Goal: Answer question/provide support

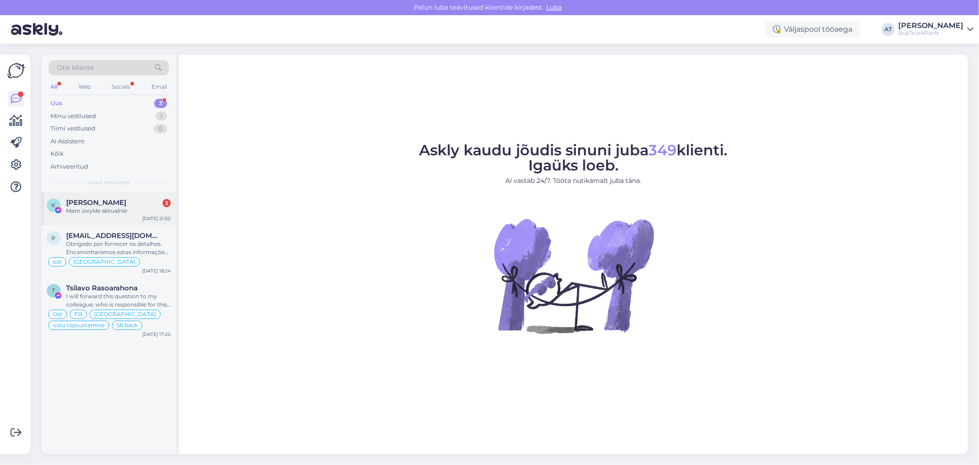
click at [119, 204] on span "[PERSON_NAME]" at bounding box center [96, 202] width 60 height 8
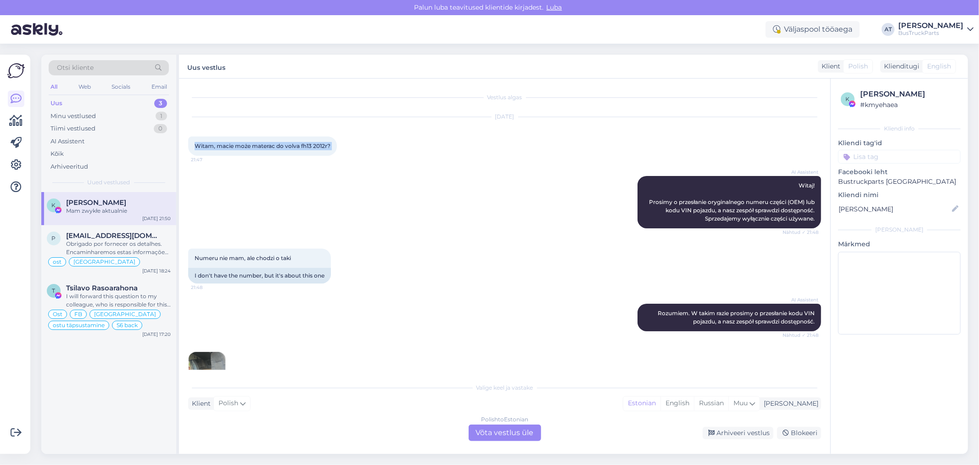
drag, startPoint x: 194, startPoint y: 143, endPoint x: 337, endPoint y: 143, distance: 143.7
click at [337, 143] on div "Witam, [PERSON_NAME] materac do volva fh13 2012r? 21:47" at bounding box center [262, 145] width 149 height 19
click at [518, 437] on div "Polish to Estonian Võta vestlus üle" at bounding box center [505, 432] width 73 height 17
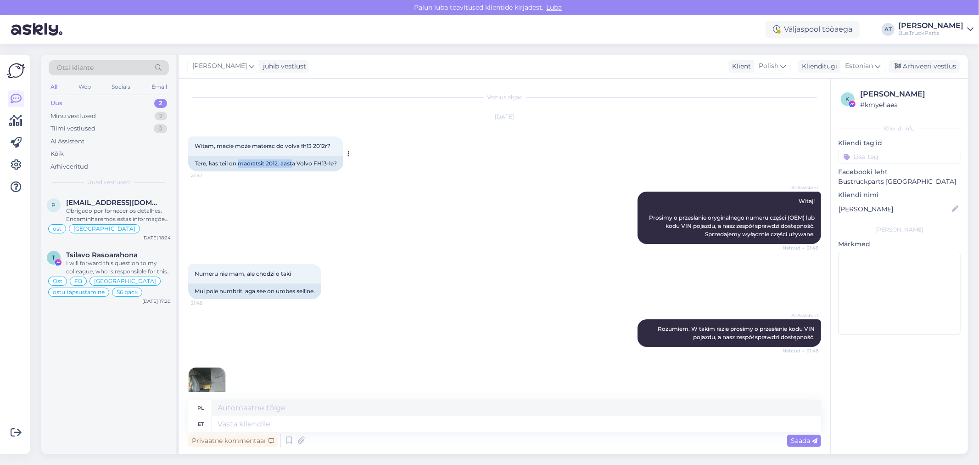
drag, startPoint x: 241, startPoint y: 163, endPoint x: 295, endPoint y: 163, distance: 53.7
click at [295, 163] on div "Tere, kas teil on madratsit 2012. aasta Volvo FH13-le?" at bounding box center [265, 164] width 155 height 16
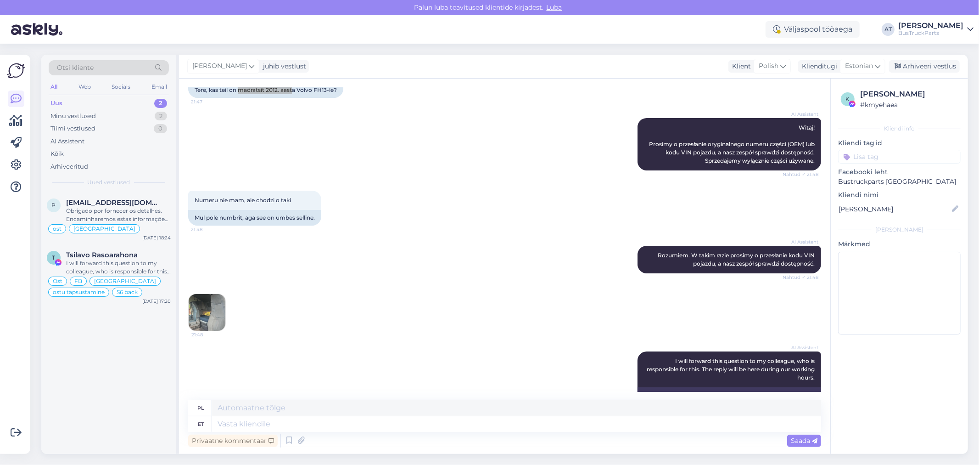
scroll to position [153, 0]
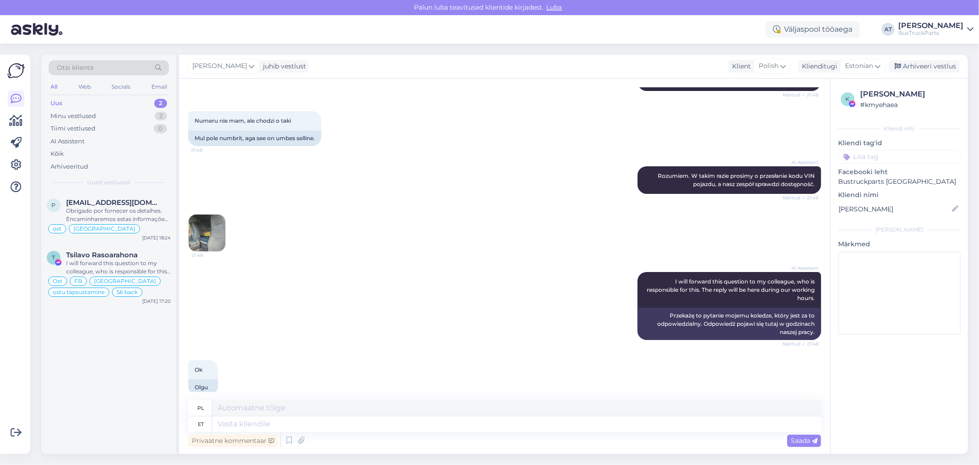
click at [203, 246] on img at bounding box center [207, 232] width 37 height 37
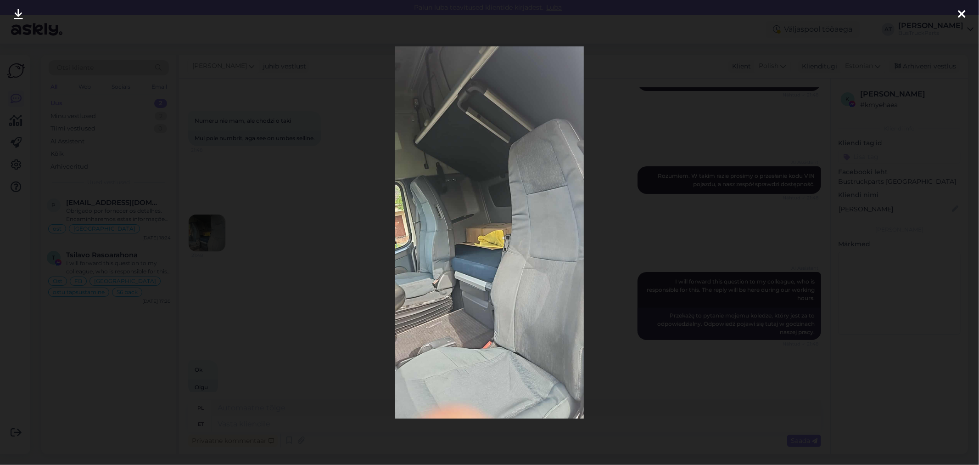
click at [697, 216] on div at bounding box center [489, 232] width 979 height 465
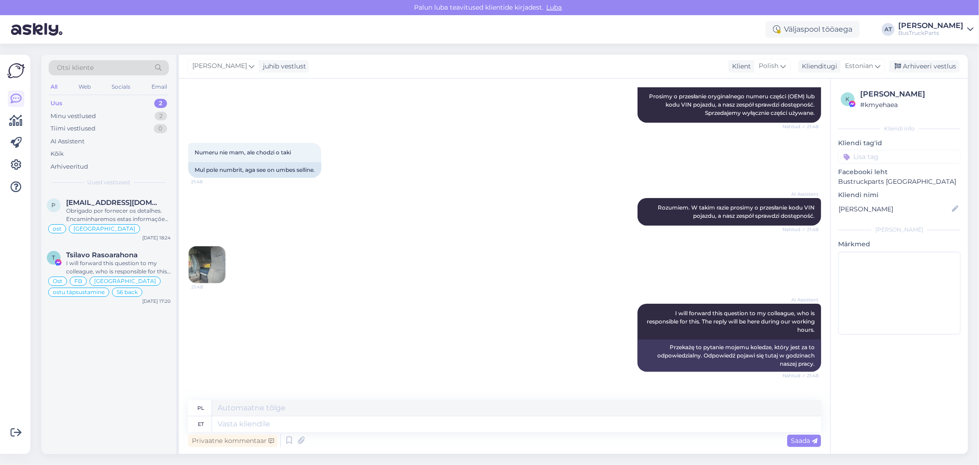
scroll to position [139, 0]
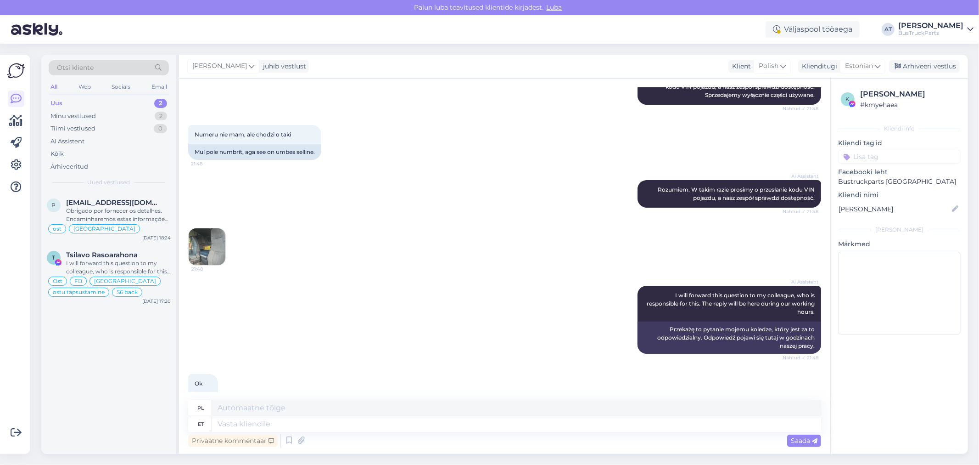
click at [219, 250] on img at bounding box center [207, 246] width 37 height 37
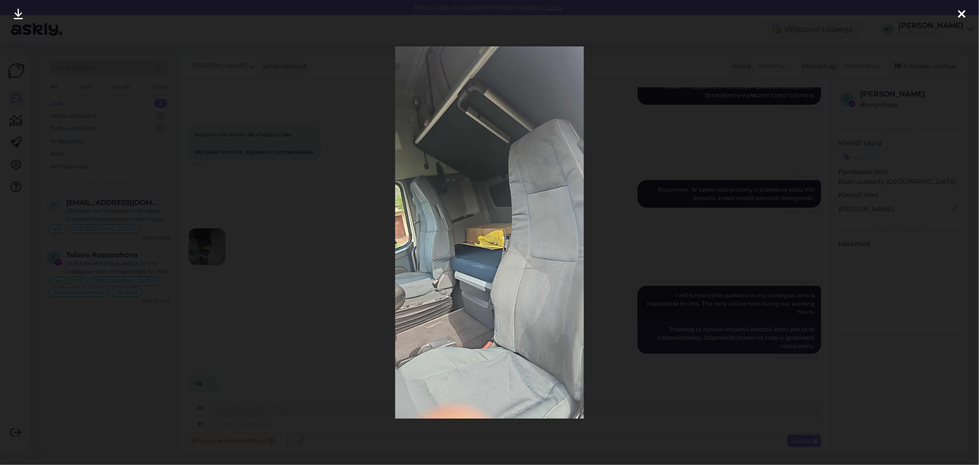
click at [630, 246] on div at bounding box center [489, 232] width 979 height 465
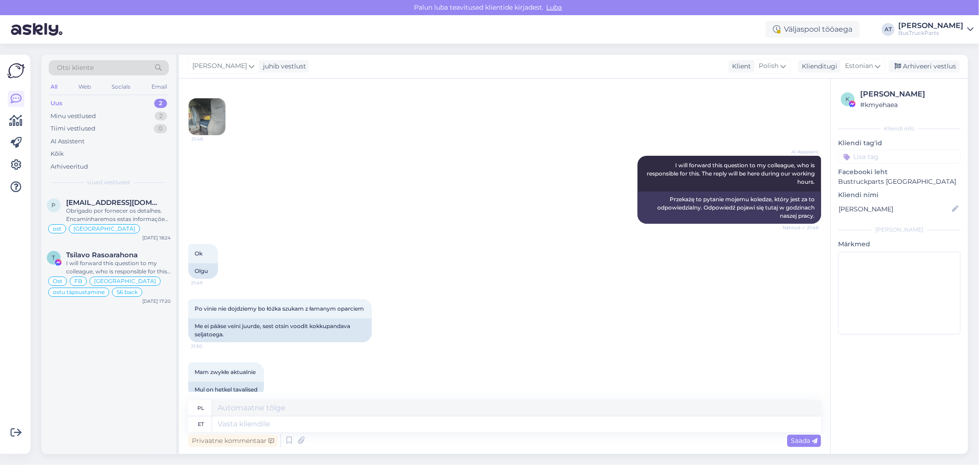
scroll to position [292, 0]
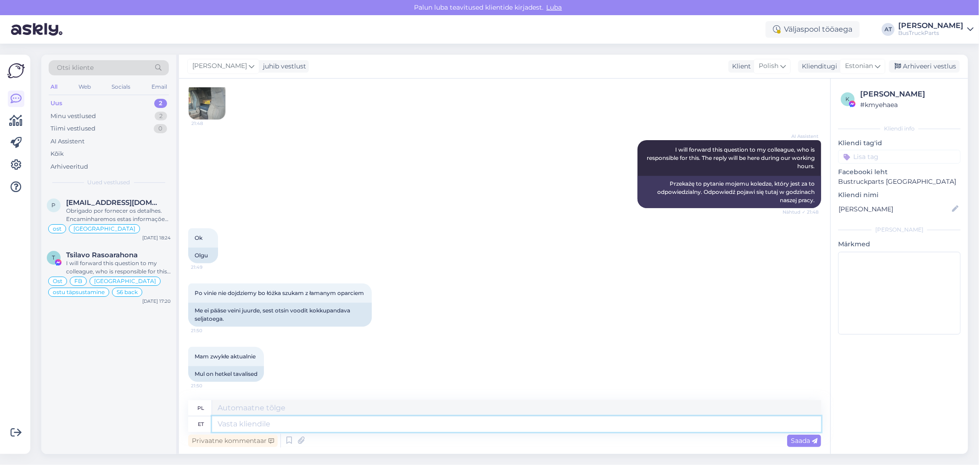
click at [510, 422] on textarea at bounding box center [516, 424] width 609 height 16
type textarea "You m"
type textarea "[PERSON_NAME]"
type textarea "You meant"
type textarea "Miałeś na myśli"
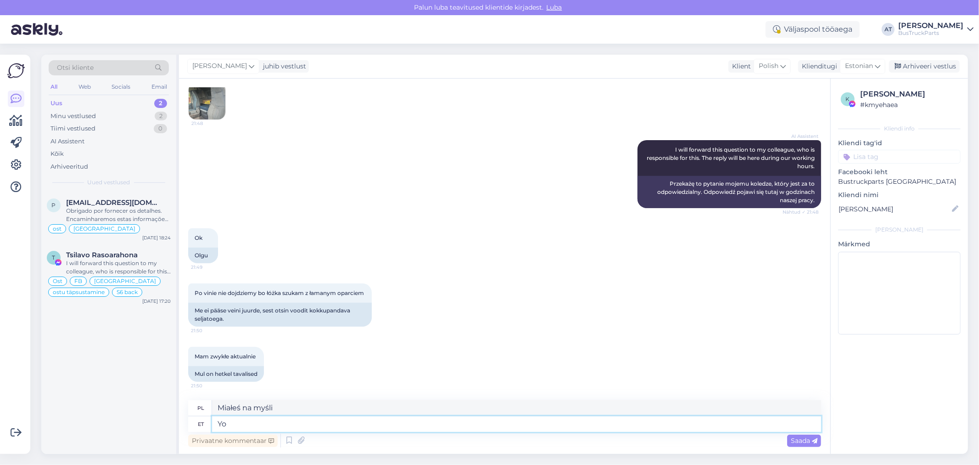
type textarea "Y"
type textarea "[PERSON_NAME]"
type textarea "Kas"
type textarea "Jest"
type textarea "Kas mõ"
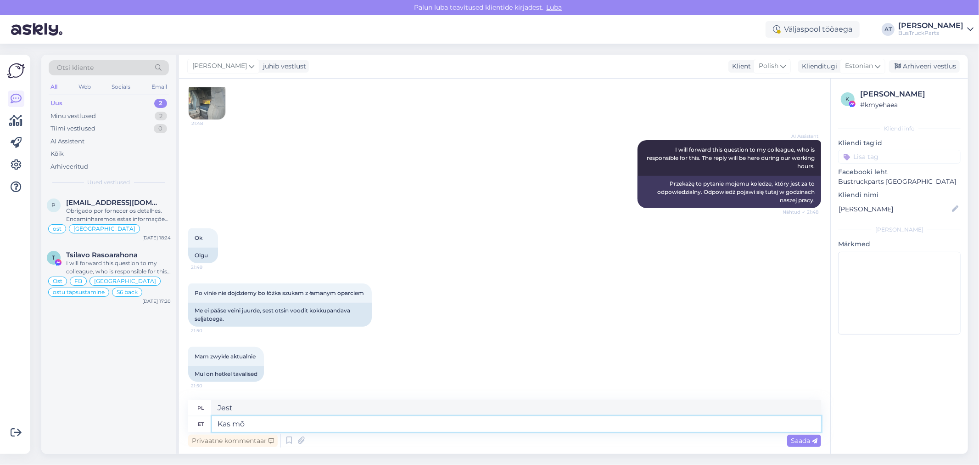
type textarea "Czy to jest?"
type textarea "Kas mõtlete"
type textarea "Myślisz?"
type textarea "Kas mõtlete ülemine"
type textarea "Masz na myśli [PERSON_NAME]?"
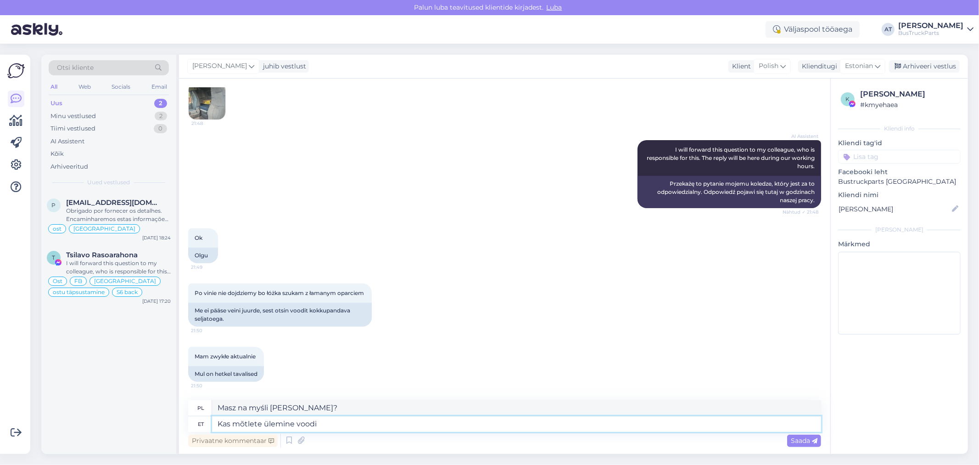
type textarea "Kas mõtlete ülemine voodi`?"
type textarea "Masz na myśli górne łóżko?"
type textarea "Kas mõtlete ülemine voodi`?"
click at [800, 438] on span "Saada" at bounding box center [804, 440] width 27 height 8
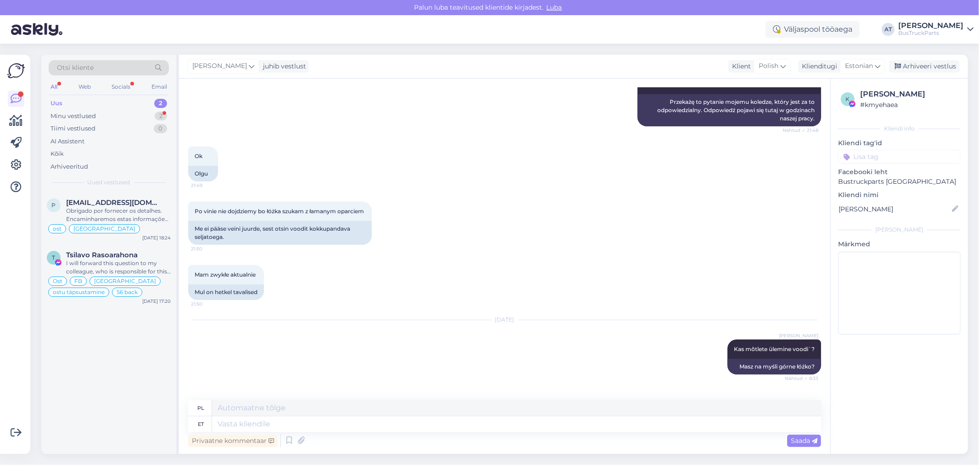
scroll to position [422, 0]
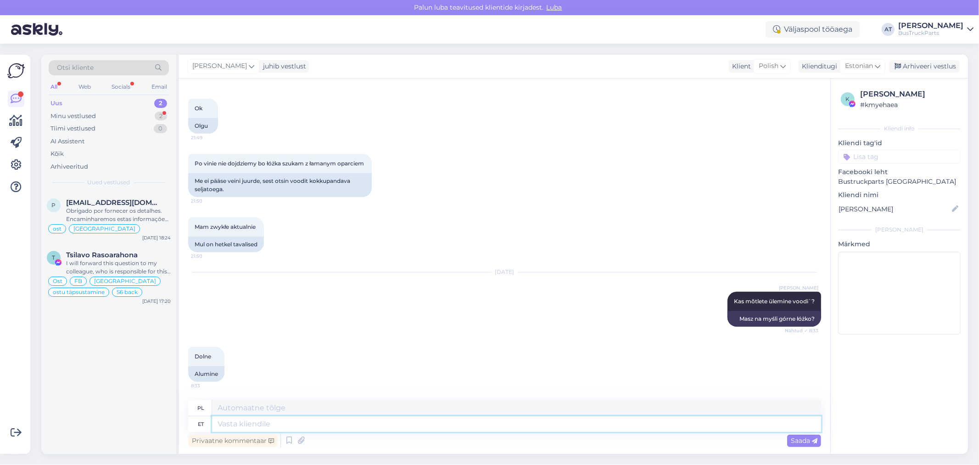
click at [715, 430] on textarea at bounding box center [516, 424] width 609 height 16
click at [589, 428] on textarea at bounding box center [516, 424] width 609 height 16
type textarea "Ja t"
type textarea "I"
type textarea "Ja tahate"
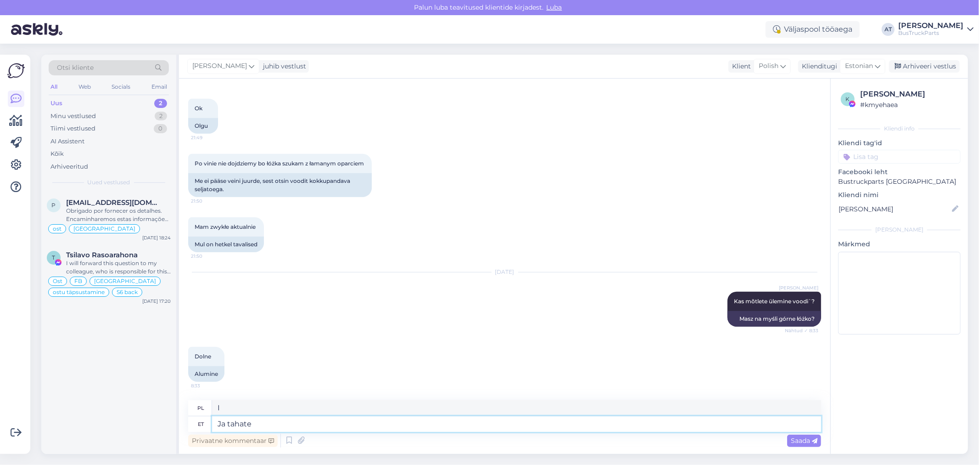
type textarea "A ty chcesz"
type textarea "Ja tahate panna si"
type textarea "I chcesz umieścić"
type textarea "Ja tahate [PERSON_NAME] n"
type textarea "I chcesz to tam umieścić"
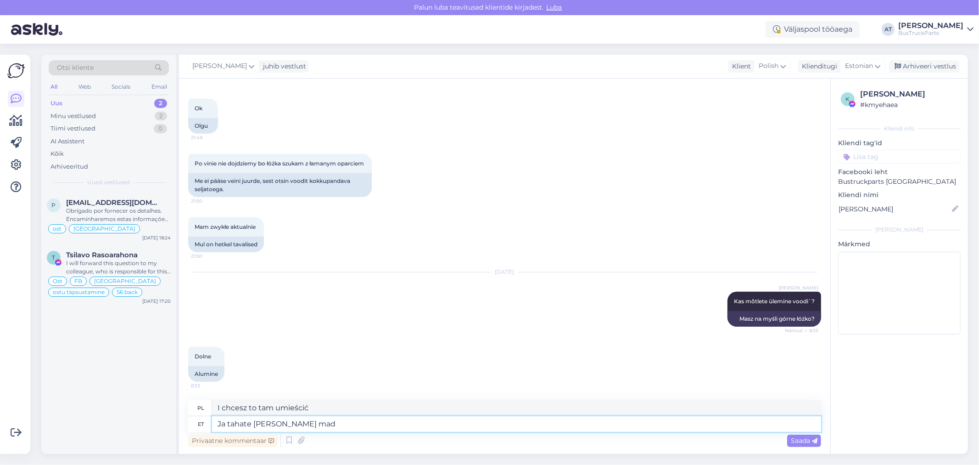
type textarea "Ja tahate [PERSON_NAME] madr"
type textarea "I chcesz tam włożyć węża"
type textarea "Ja tahate [PERSON_NAME] madrat"
type textarea "A chcesz tam położyć materac?"
type textarea "Ja tahate [PERSON_NAME] madratsi, mis"
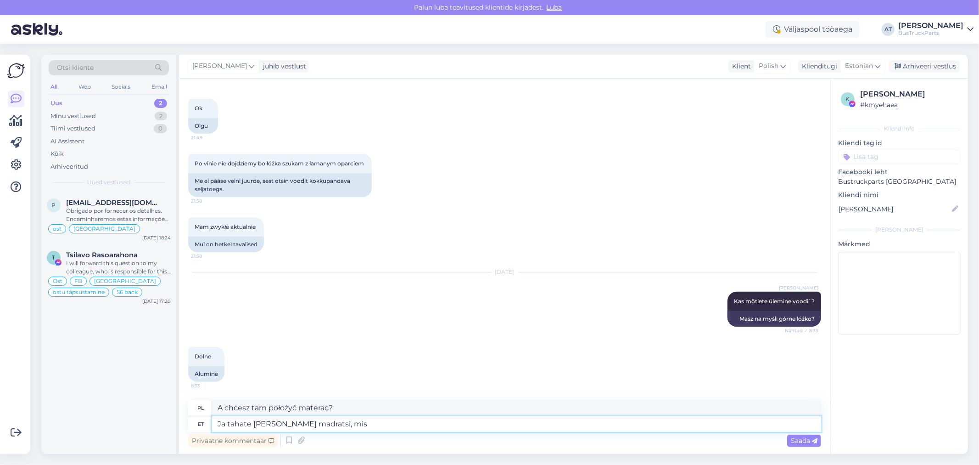
type textarea "A chcesz tam położyć materac,"
type textarea "Ja tahate [PERSON_NAME] madratsi, mis"
type textarea "I chcesz tam włożyć materac, który"
type textarea "Ja tahate [PERSON_NAME] madratsi, mis ei"
type textarea "I chcesz tam włożyć materac, który nie"
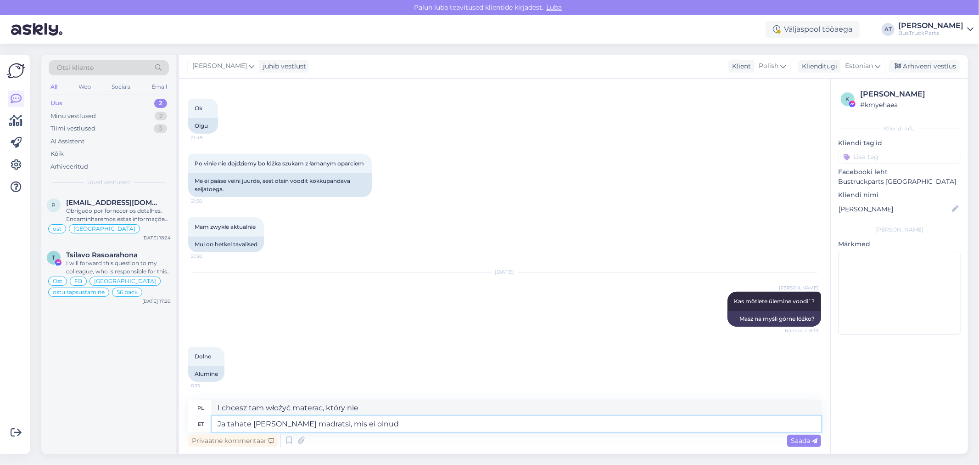
type textarea "Ja tahate [PERSON_NAME] madratsi, mis ei olnud t"
type textarea "I chcesz tam włożyć materac, którego nie było"
type textarea "Ja tahate [PERSON_NAME] madratsi, mis ei olnud tehases"
type textarea "I chcesz tam włożyć materac, którego nie było w fabryce"
type textarea "Ja tahate [PERSON_NAME] madratsi, mis ei olnud tehases tehtud, v"
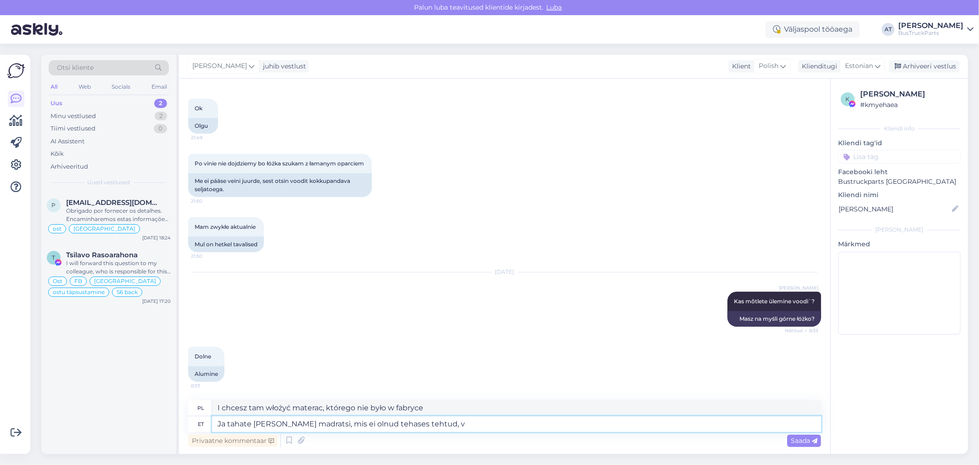
type textarea "A chcesz tam włożyć materac, który nie był fabrycznie wyprodukowany,"
type textarea "Ja tahate [PERSON_NAME] madratsi, mis ei olnud tehases tehtud, [PERSON_NAME]"
type textarea "A przecież chcesz tam włożyć materac, który nie został wyprodukowany fabrycznie…"
type textarea "Ja tahate [PERSON_NAME] madratsi, mis ei olnud tehases tehtud, [PERSON_NAME]"
type textarea "I chcesz tam włożyć materac, który nie był fabrycznie wyprodukowany, ale"
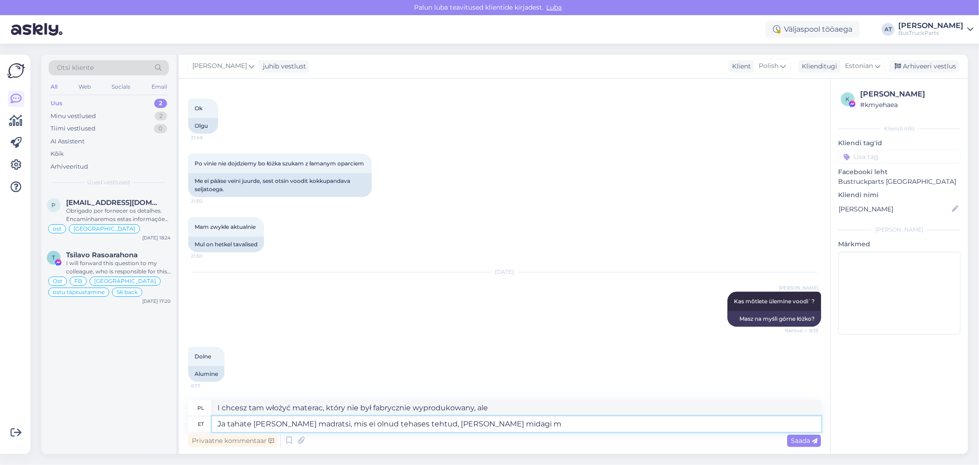
type textarea "Ja tahate [PERSON_NAME] madratsi, mis ei olnud tehases tehtud, [PERSON_NAME] mi…"
type textarea "I chcesz tam włożyć materac, który nie był fabrycznie wyprodukowany, ale coś"
type textarea "Ja tahate [PERSON_NAME] madratsi, mis ei olnud tehases tehtud, [PERSON_NAME] mi…"
type textarea "A chcesz tam włożyć materac, który nie był wyprodukowany fabrycznie, tylko coś …"
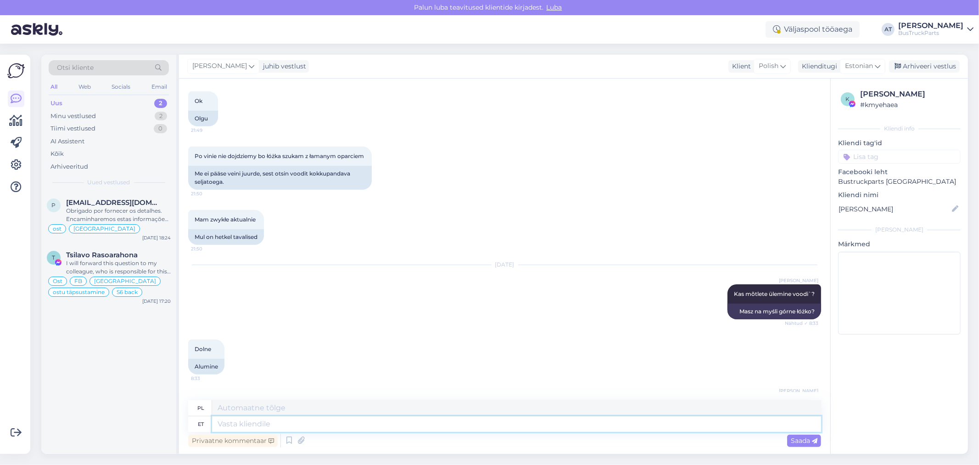
scroll to position [494, 0]
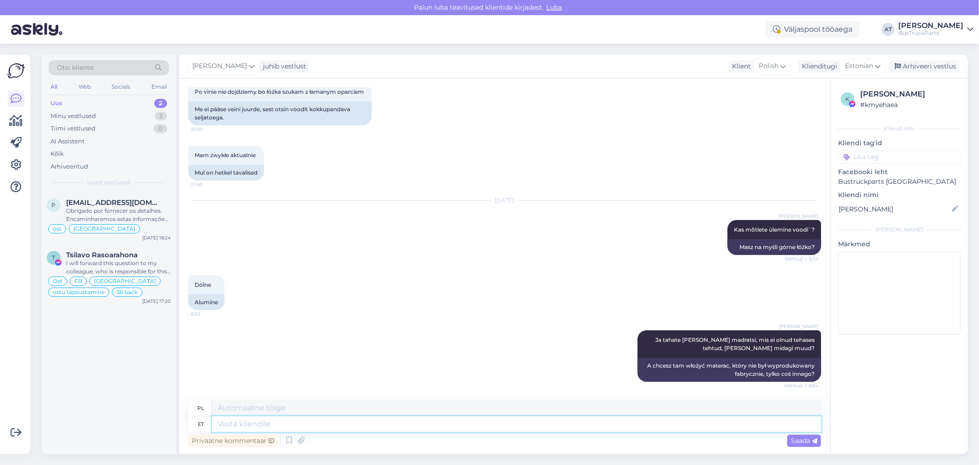
click at [724, 419] on textarea at bounding box center [516, 424] width 609 height 16
type textarea "Eraldi m"
type textarea "Osobno"
type textarea "[PERSON_NAME]"
type textarea "Oddzielny materac"
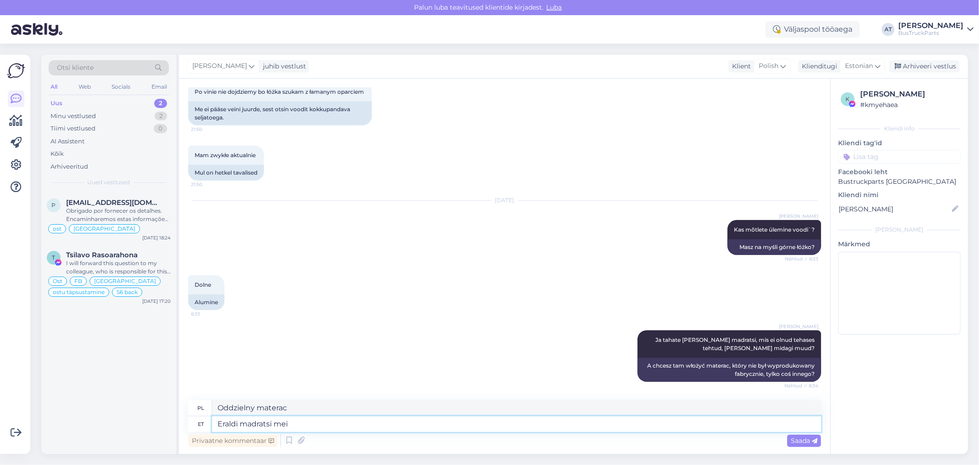
type textarea "Eraldi madratsi mei"
type textarea "Oddzielny materac mei"
type textarea "[PERSON_NAME] madratsi meil po"
type textarea "Mamy oddzielny materac"
type textarea "[PERSON_NAME] madratsi meil pole pa"
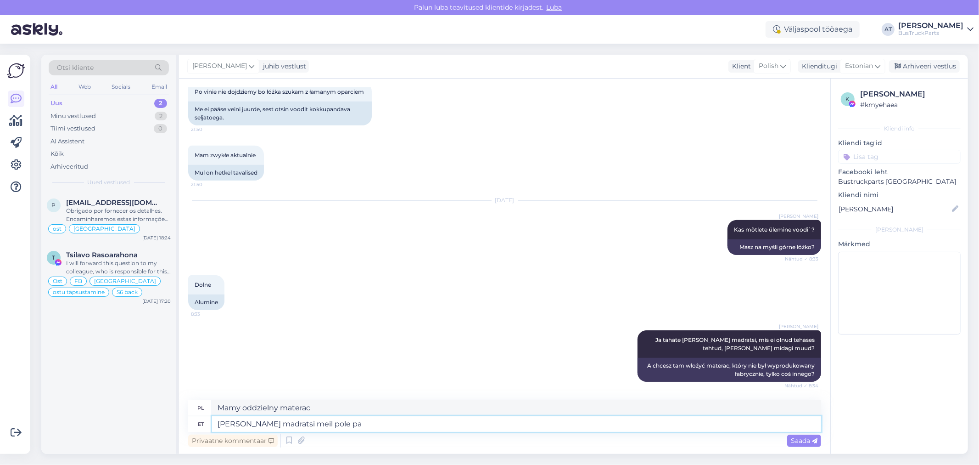
type textarea "Nie mamy osobnego materaca."
type textarea "Eraldi madratsi meil pole pakkuda."
type textarea "Nie oferujemy osobnego materaca."
type textarea "Eraldi madratsi meil pole pakkuda. On m"
type textarea "Nie oferujemy oddzielnego materaca. Jest"
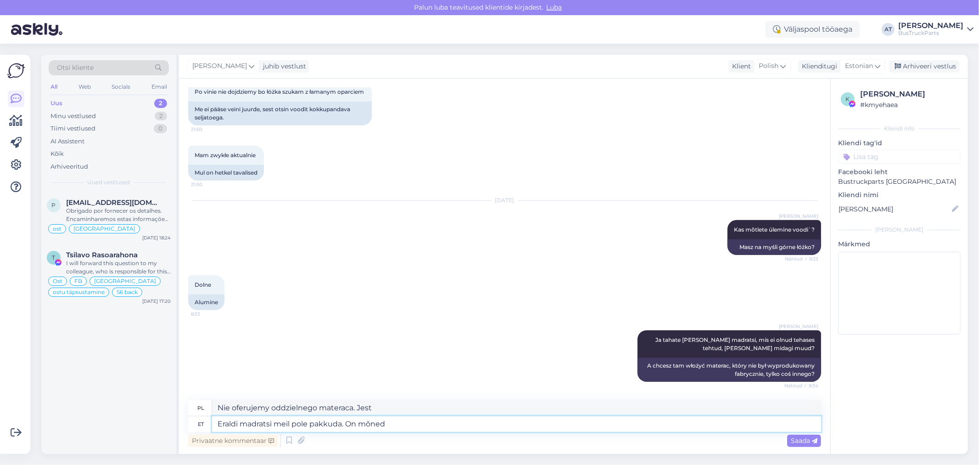
type textarea "Eraldi madratsi meil pole pakkuda. On mõned"
type textarea "Nie oferujemy osobnego materaca. Są pewne"
type textarea "Eraldi madratsi meil pole pakkuda. On mõned voodi"
type textarea "Nie oferujemy osobnego materaca. Niektóre łóżka są dostępne"
click at [372, 421] on textarea "Eraldi madratsi meil pole pakkuda. On mõned voodi" at bounding box center [516, 424] width 609 height 16
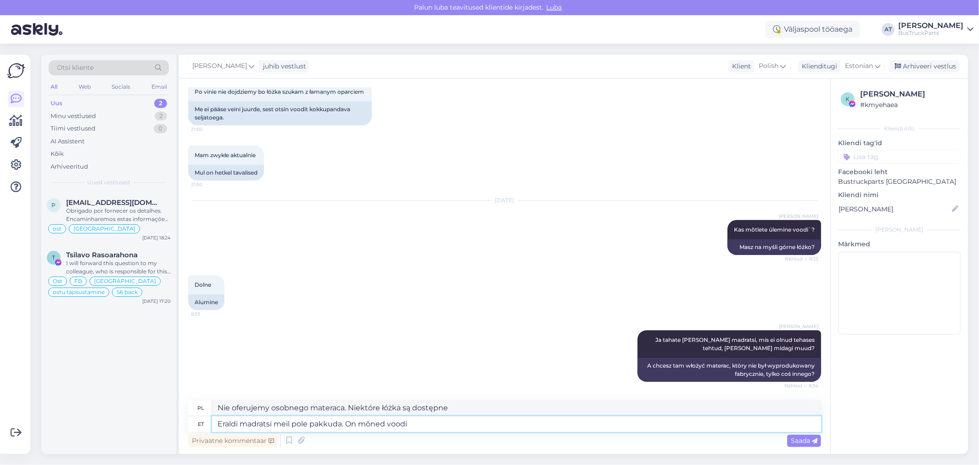
click at [372, 421] on textarea "Eraldi madratsi meil pole pakkuda. On mõned voodi" at bounding box center [516, 424] width 609 height 16
click at [426, 428] on textarea "Eraldi madratsi meil pole pakkuda. On mõned voodi" at bounding box center [516, 424] width 609 height 16
type textarea "Eraldi madratsi meil pole pakkuda. On mõned voodi variandid:"
type textarea "Nie oferujemy osobnego materaca. Oferujemy kilka opcji łóżek:"
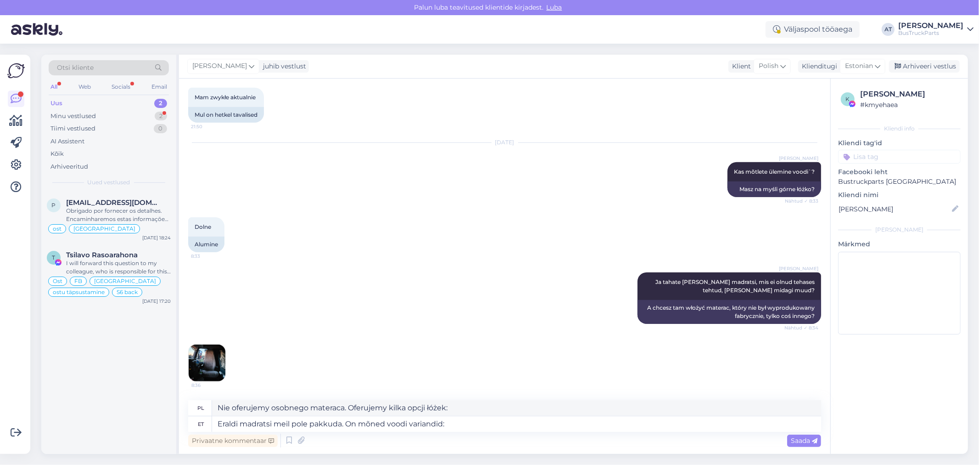
click at [216, 375] on img at bounding box center [207, 362] width 37 height 37
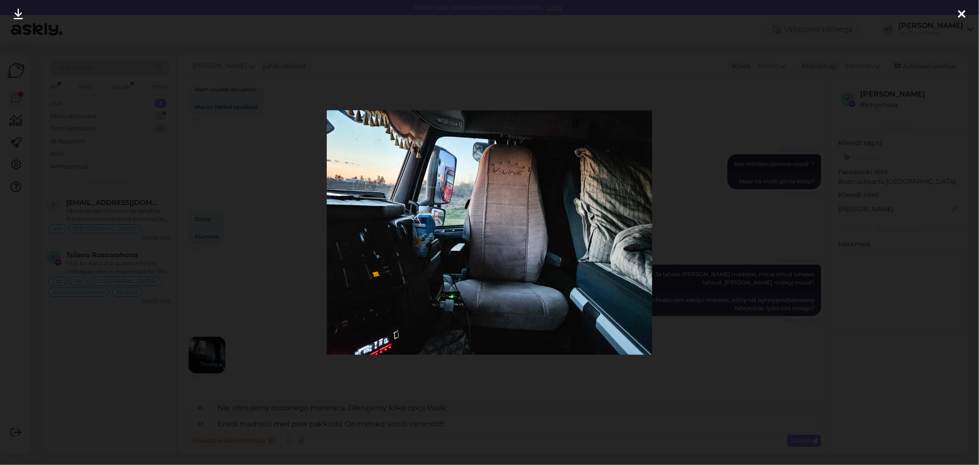
scroll to position [607, 0]
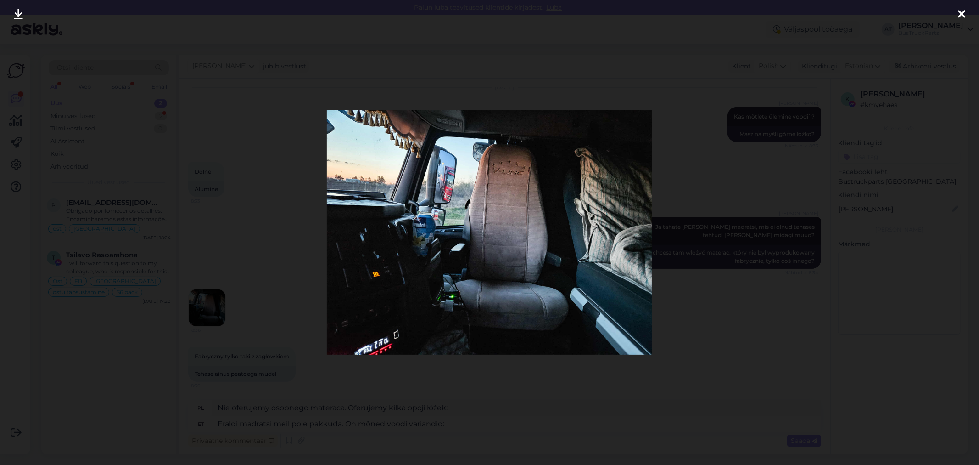
click at [737, 238] on div at bounding box center [489, 232] width 979 height 465
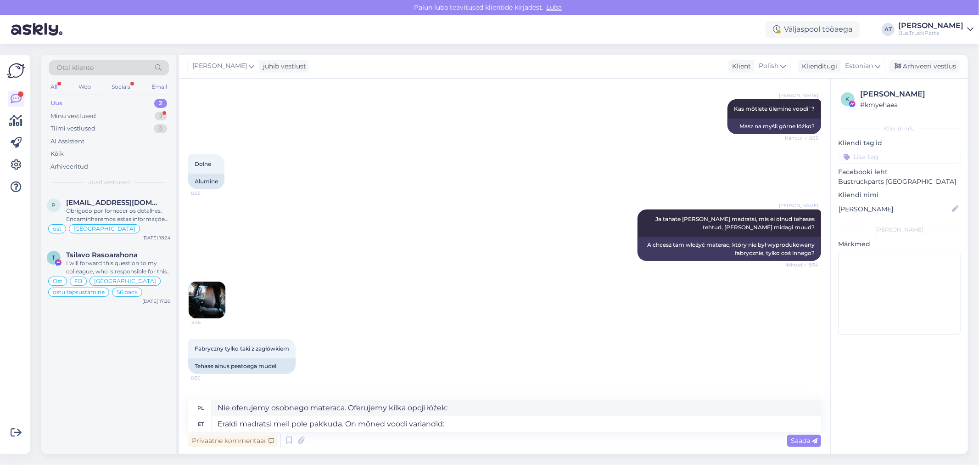
scroll to position [664, 0]
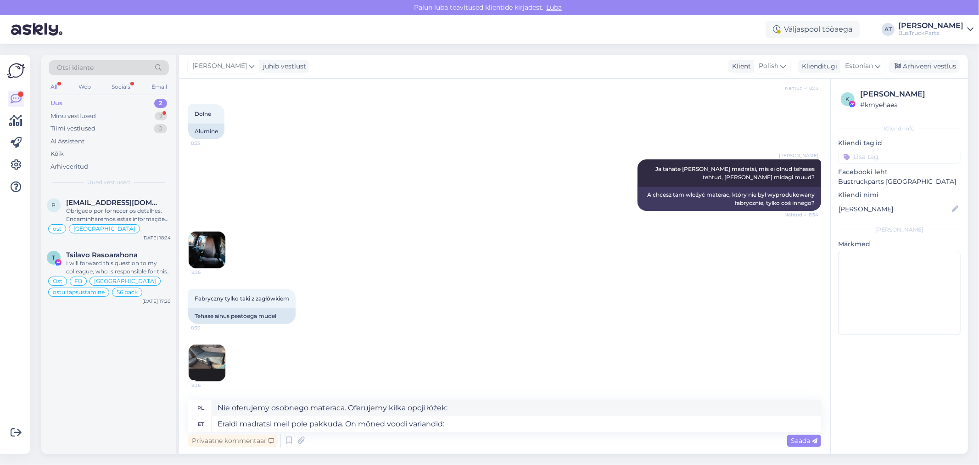
click at [208, 362] on img at bounding box center [207, 362] width 37 height 37
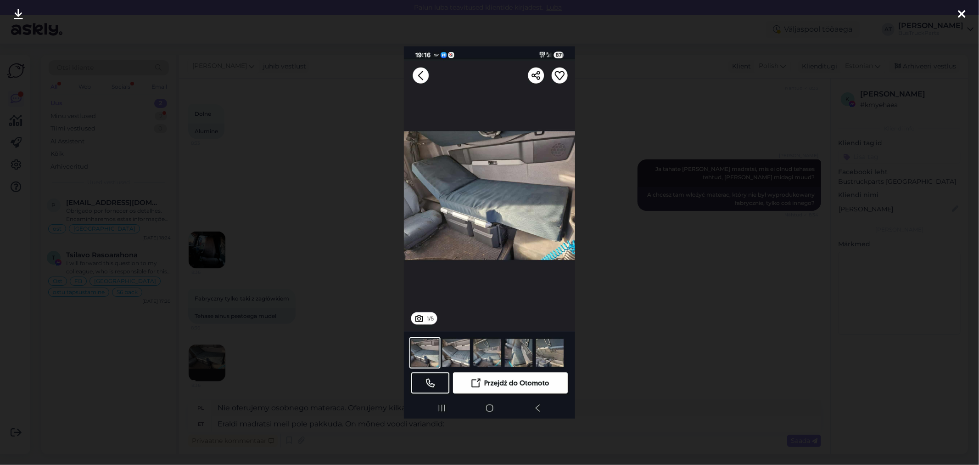
click at [646, 303] on div at bounding box center [489, 232] width 979 height 465
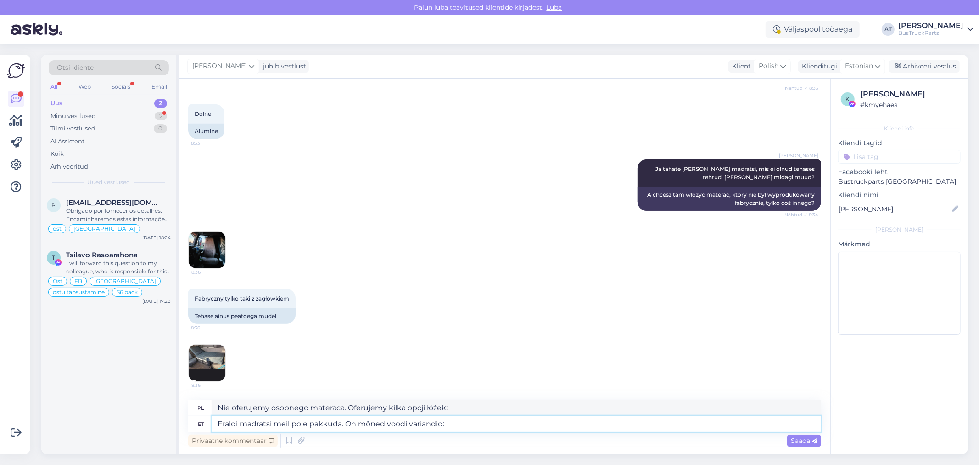
click at [469, 421] on textarea "Eraldi madratsi meil pole pakkuda. On mõned voodi variandid:" at bounding box center [516, 424] width 609 height 16
paste textarea "[URL][DOMAIN_NAME]"
type textarea "Eraldi madratsi meil pole pakkuda. On mõned voodi variandid: [URL][DOMAIN_NAME]"
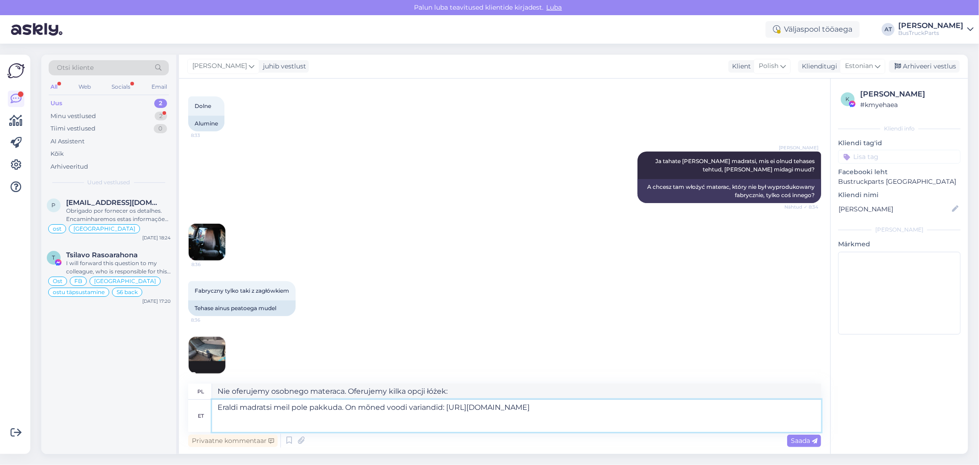
type textarea "Nie oferujemy osobnego materaca. Dostępne są następujące opcje łóżek: [URL][DOM…"
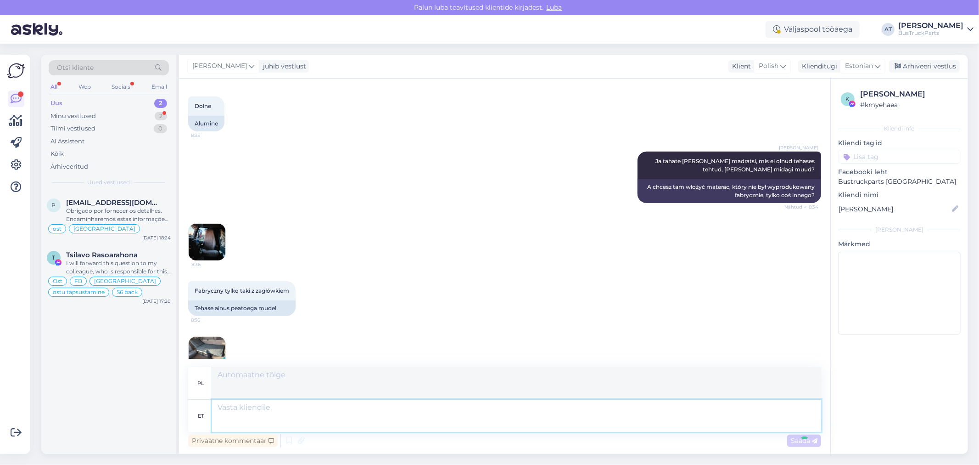
scroll to position [802, 0]
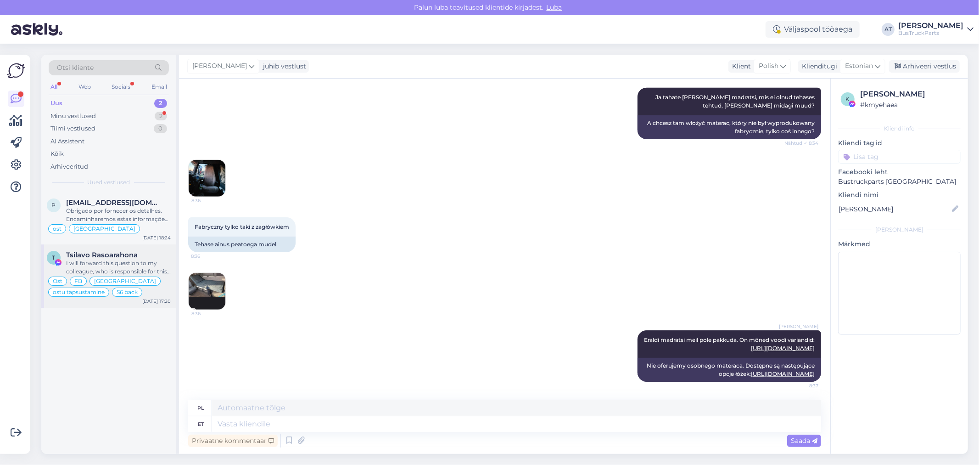
click at [122, 253] on span "Tsilavo Rasoarahona" at bounding box center [102, 255] width 72 height 8
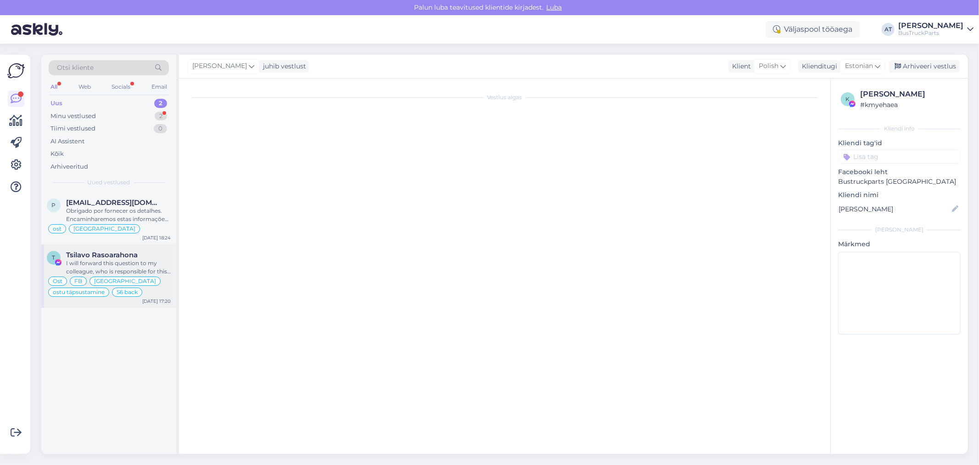
type textarea "Assistenti ei saa panna virtuaalse osa kohta teisiti vastama. Kuna juhtumeid on…"
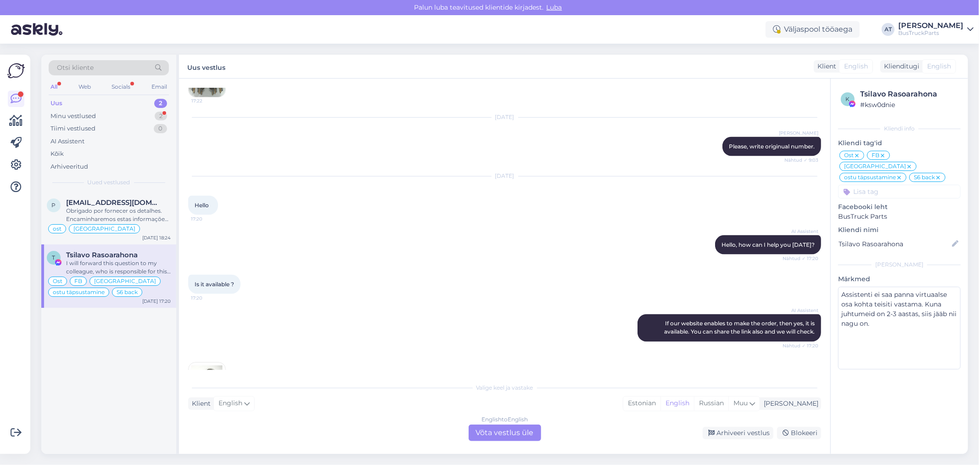
scroll to position [4323, 0]
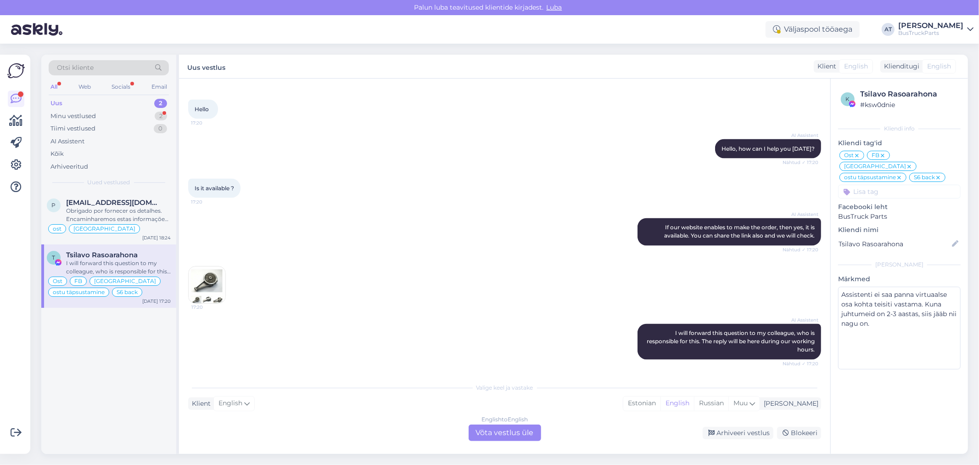
click at [208, 282] on img at bounding box center [207, 284] width 37 height 37
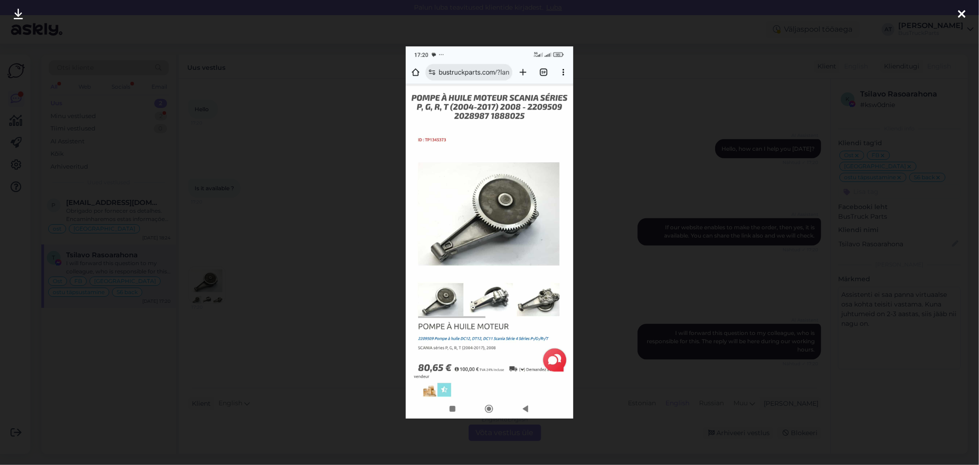
click at [644, 176] on div at bounding box center [489, 232] width 979 height 465
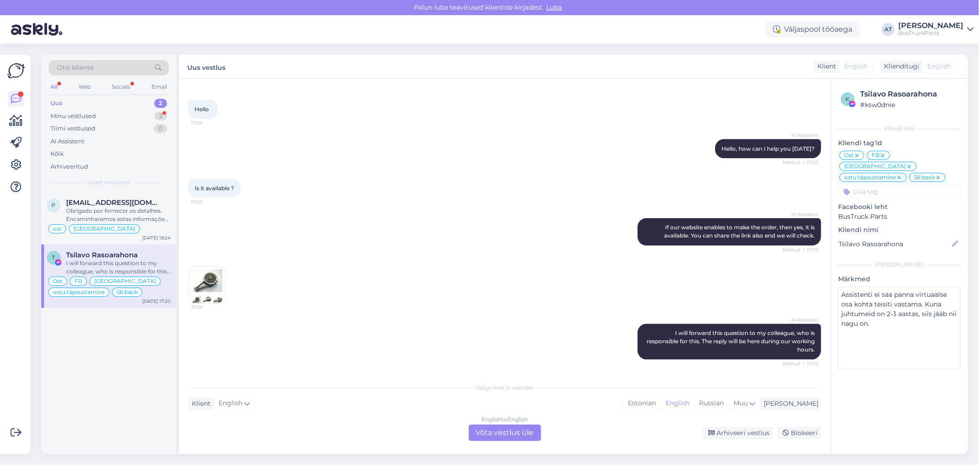
click at [915, 98] on div "Tsilavo Rasoarahona" at bounding box center [909, 94] width 98 height 11
copy div "Rasoarahona"
click at [505, 429] on div "English to English Võta vestlus üle" at bounding box center [505, 432] width 73 height 17
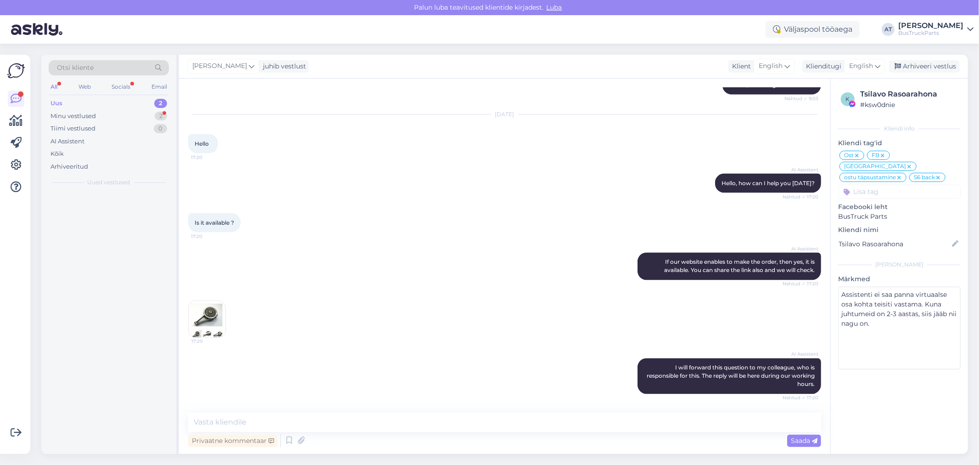
scroll to position [4289, 0]
click at [521, 415] on textarea at bounding box center [504, 421] width 633 height 19
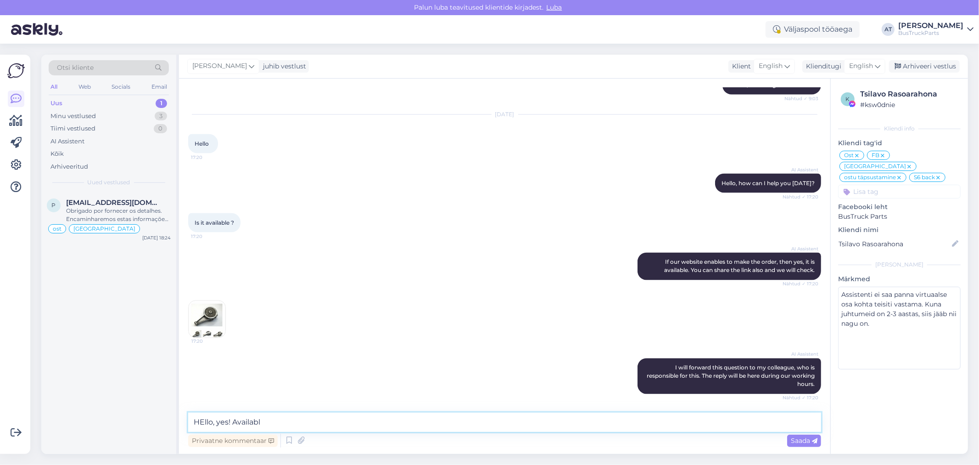
type textarea "HEllo, yes! Available"
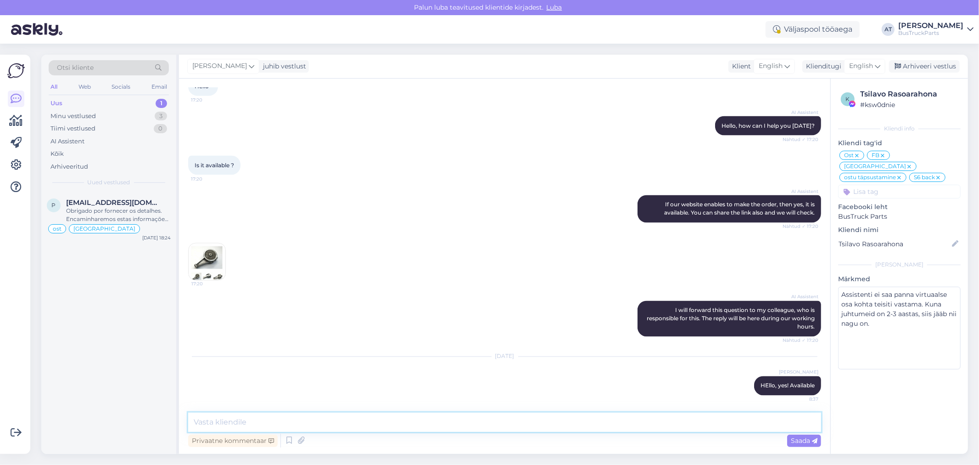
scroll to position [4347, 0]
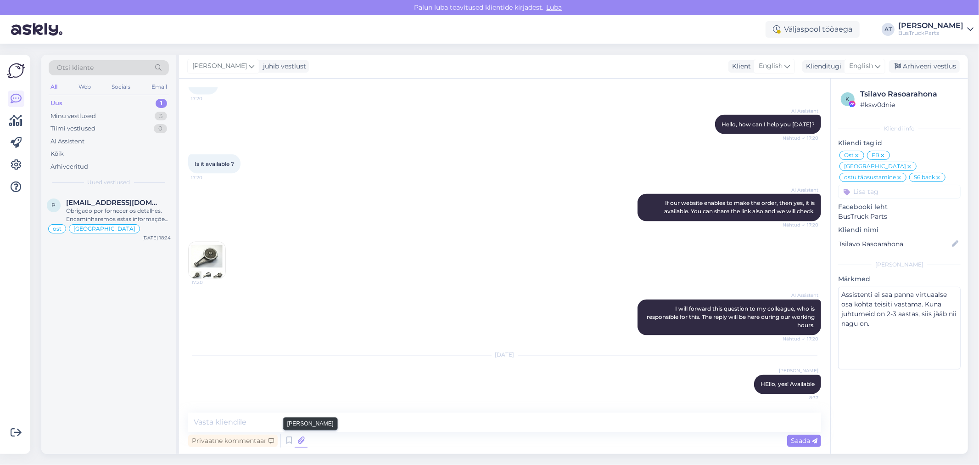
click at [303, 438] on icon at bounding box center [301, 440] width 13 height 14
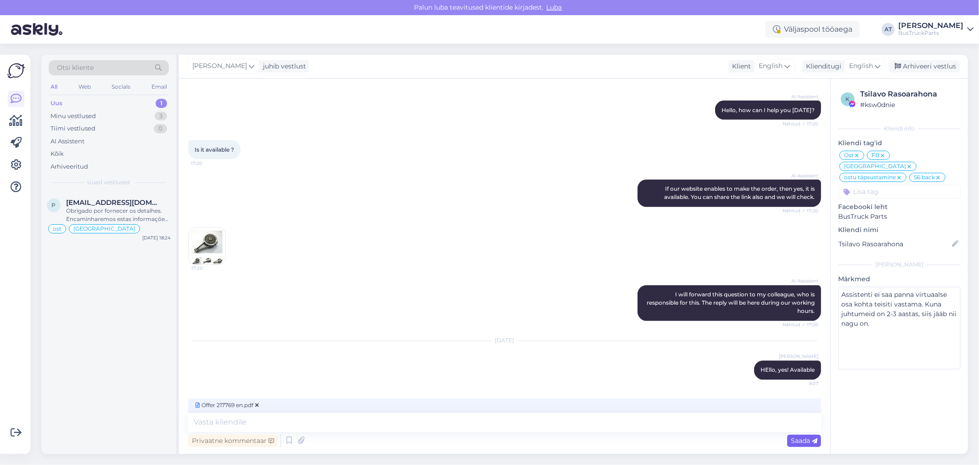
click at [799, 434] on div "Saada" at bounding box center [804, 440] width 34 height 12
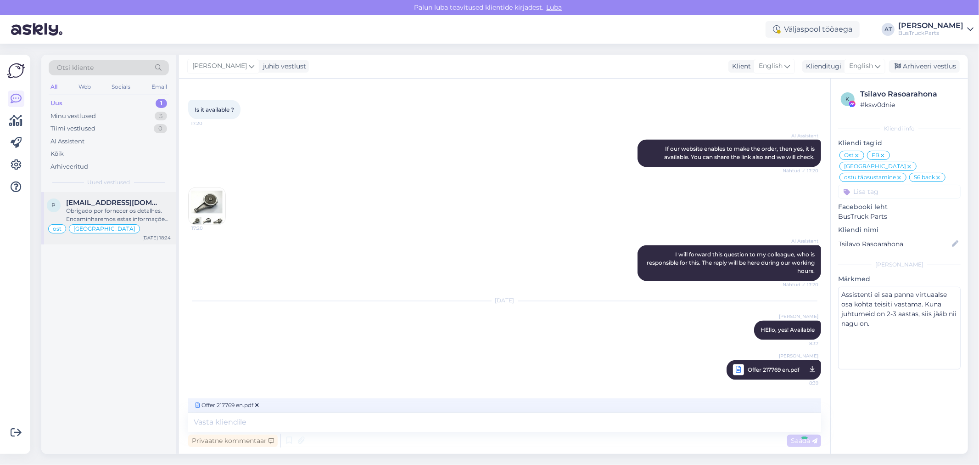
scroll to position [4387, 0]
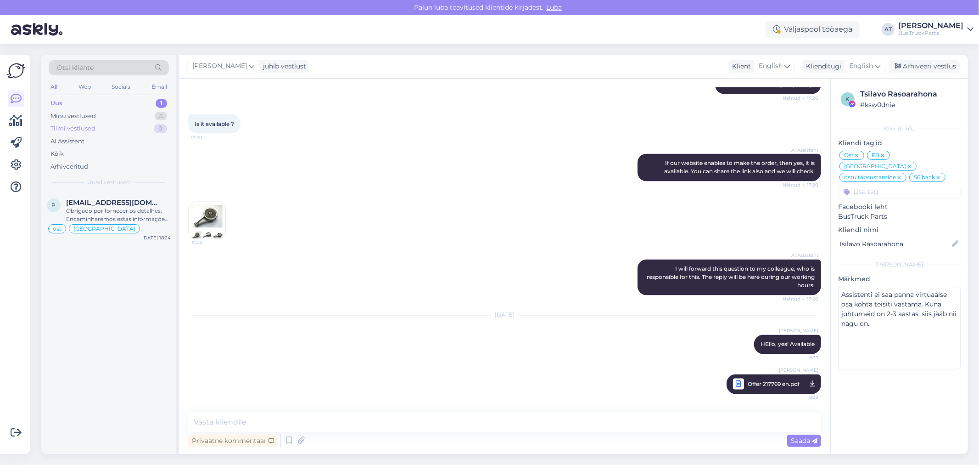
click at [113, 132] on div "Tiimi vestlused 0" at bounding box center [109, 128] width 120 height 13
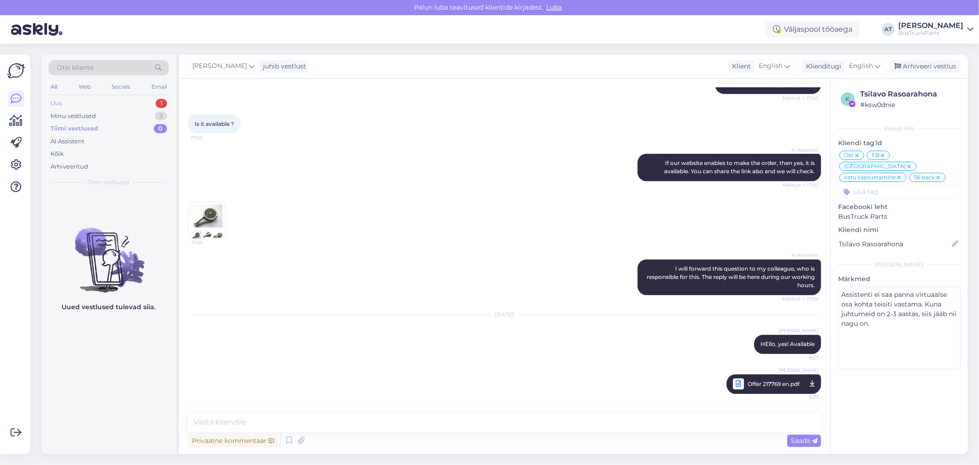
click at [95, 103] on div "Uus 1" at bounding box center [109, 103] width 120 height 13
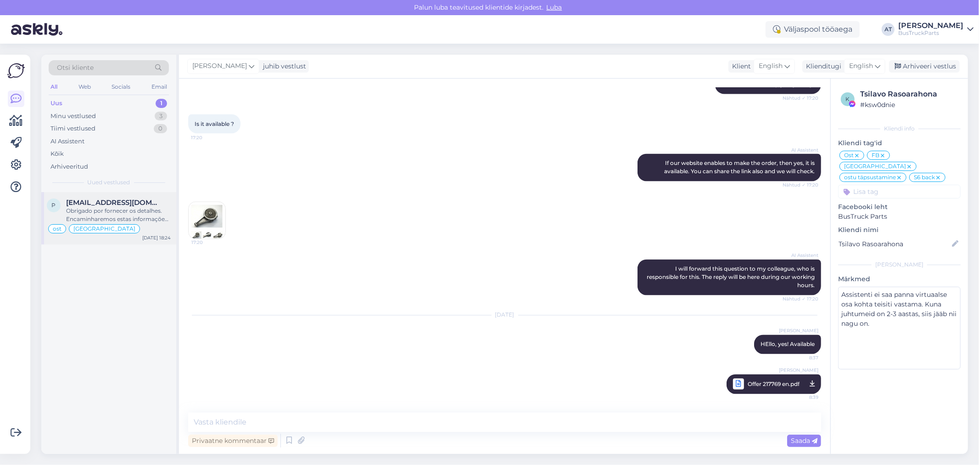
click at [109, 221] on div "Obrigado por fornecer os detalhes. Encaminharemos estas informações ao nosso de…" at bounding box center [118, 215] width 105 height 17
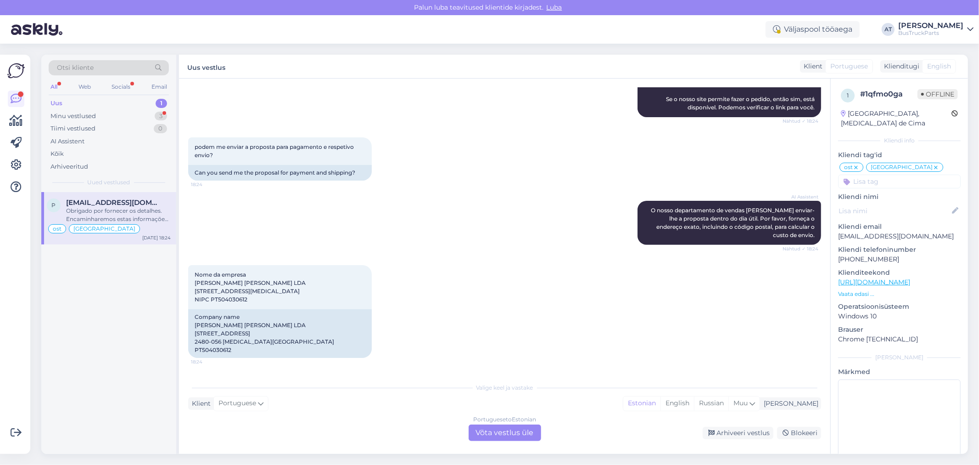
scroll to position [6168, 0]
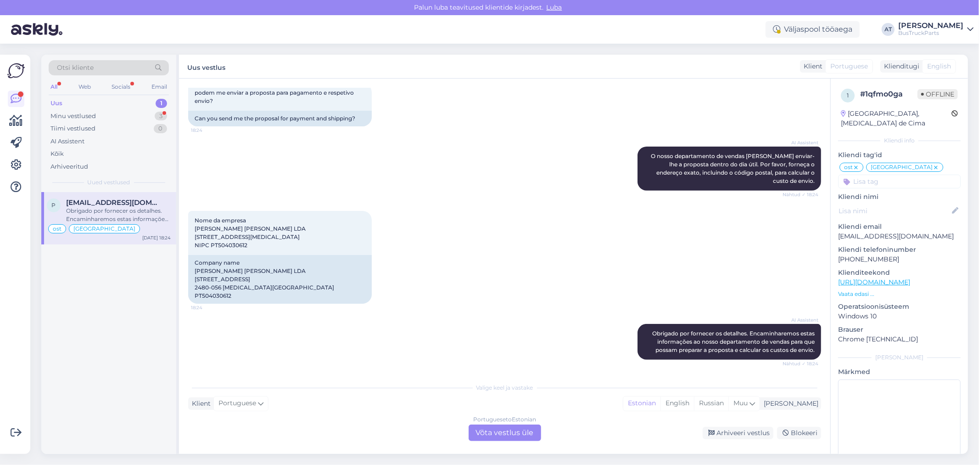
scroll to position [6423, 0]
click at [514, 431] on div "Portuguese to Estonian Võta vestlus üle" at bounding box center [505, 432] width 73 height 17
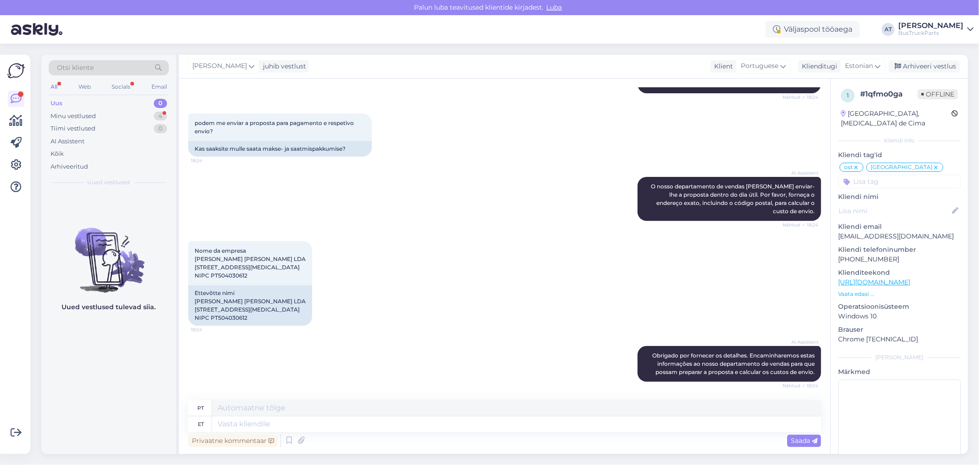
scroll to position [6409, 0]
click at [362, 427] on textarea at bounding box center [516, 424] width 609 height 16
type textarea "Good mo"
type textarea "Bom"
type textarea "Good morni"
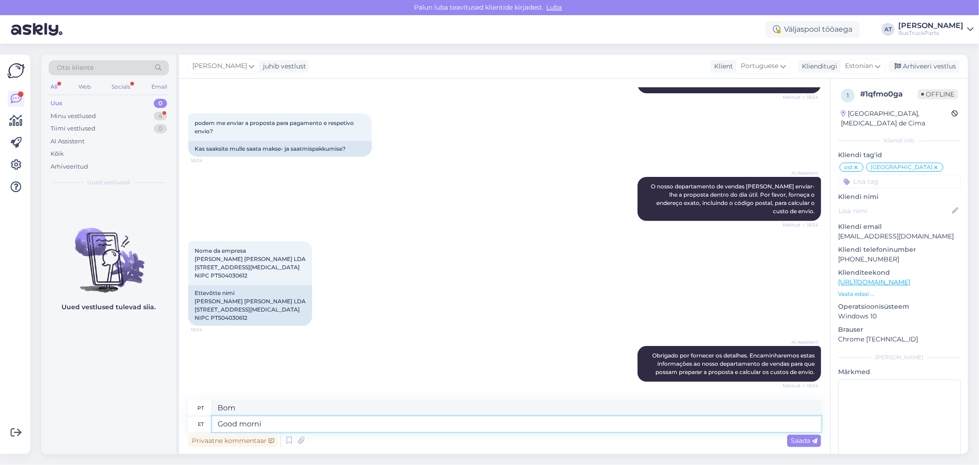
type textarea "Bom dia"
type textarea "Good morning!"
type textarea "Bom dia!"
type textarea "Good morning!"
click at [795, 443] on span "Saada" at bounding box center [804, 440] width 27 height 8
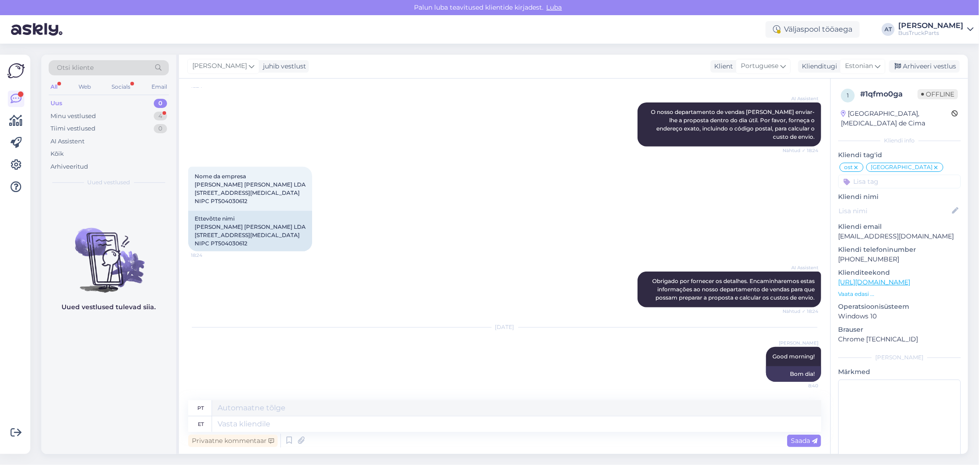
scroll to position [6484, 0]
click at [510, 425] on textarea at bounding box center [516, 424] width 609 height 16
type textarea "I will send YOu offer wi"
type textarea "Eu vou enviar"
type textarea "I will send YOu offer wit"
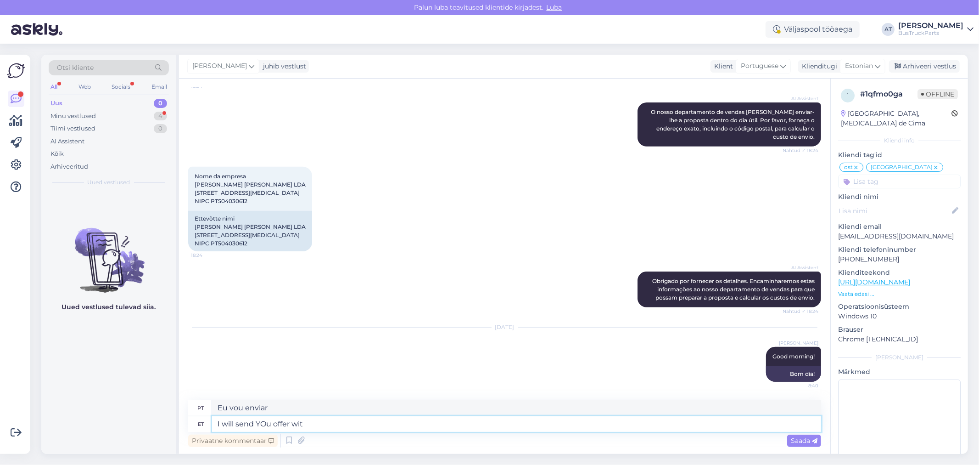
type textarea "Vou lhe enviar uma oferta."
type textarea "I will send YOu offer within 2"
type textarea "Eu lhe enviarei uma oferta dentro de"
type textarea "I will send YOu offer within 2 mi"
type textarea "Eu lhe enviarei uma oferta dentro de 2"
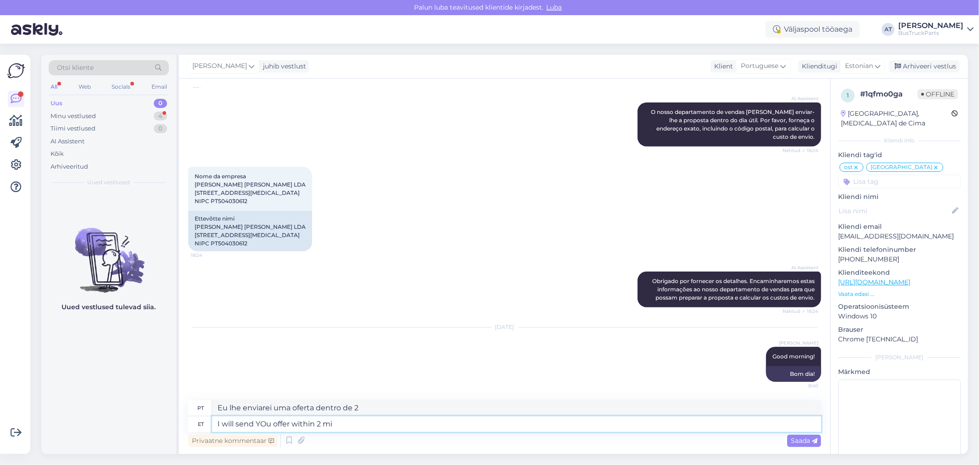
type textarea "I will send YOu offer within 2 min"
type textarea "Enviarei uma oferta em 2 minutos"
type textarea "I will send YOu offer within 2 min"
click at [796, 439] on span "Saada" at bounding box center [804, 440] width 27 height 8
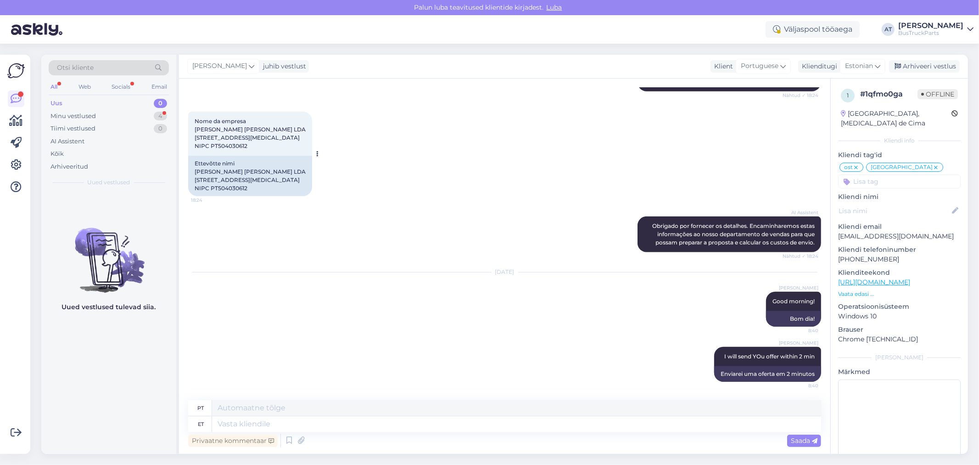
drag, startPoint x: 249, startPoint y: 189, endPoint x: 210, endPoint y: 188, distance: 38.6
click at [210, 188] on div "Ettevõtte nimi [PERSON_NAME] [PERSON_NAME] LDA [STREET_ADDRESS][MEDICAL_DATA] N…" at bounding box center [250, 176] width 124 height 40
copy div "PT504030612"
click at [304, 440] on icon at bounding box center [301, 440] width 13 height 14
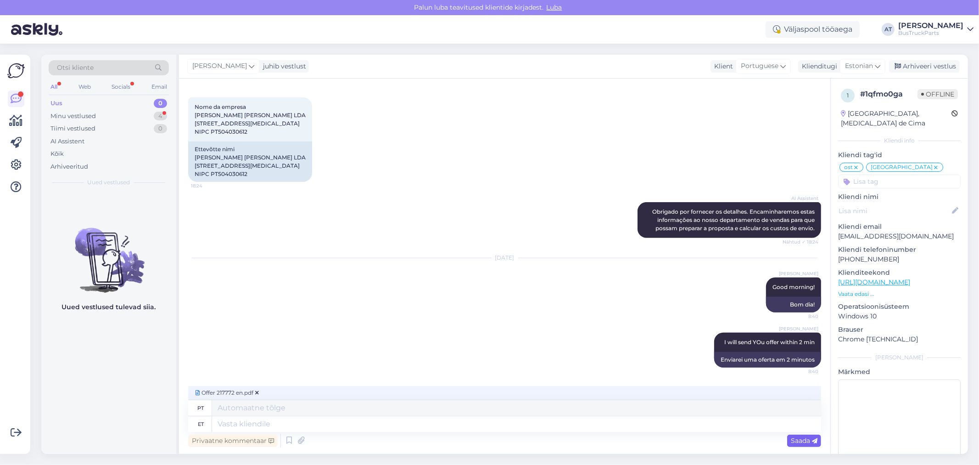
click at [806, 444] on div "Saada" at bounding box center [804, 440] width 34 height 12
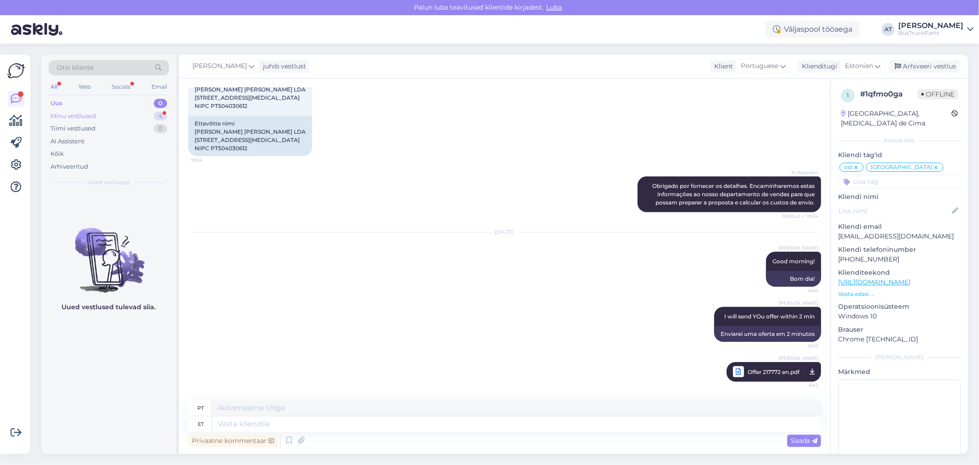
click at [94, 116] on div "Minu vestlused" at bounding box center [73, 116] width 45 height 9
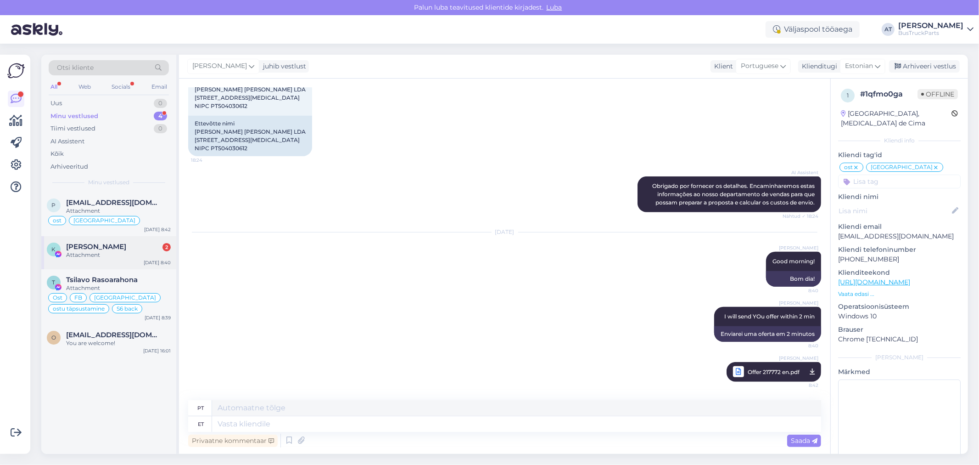
click at [112, 252] on div "Attachment" at bounding box center [118, 255] width 105 height 8
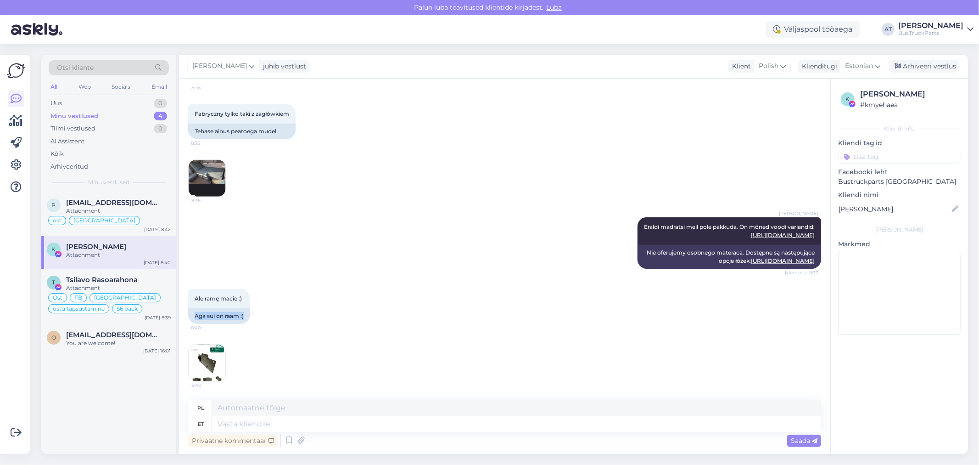
drag, startPoint x: 195, startPoint y: 315, endPoint x: 272, endPoint y: 321, distance: 77.4
click at [250, 315] on div "Ale [PERSON_NAME] :) 8:40 Aga sul on raam :)" at bounding box center [219, 306] width 62 height 35
click at [287, 328] on div "Ale [PERSON_NAME] :) 8:40 Aga sul on raam :)" at bounding box center [504, 306] width 633 height 55
click at [215, 365] on img at bounding box center [207, 362] width 37 height 37
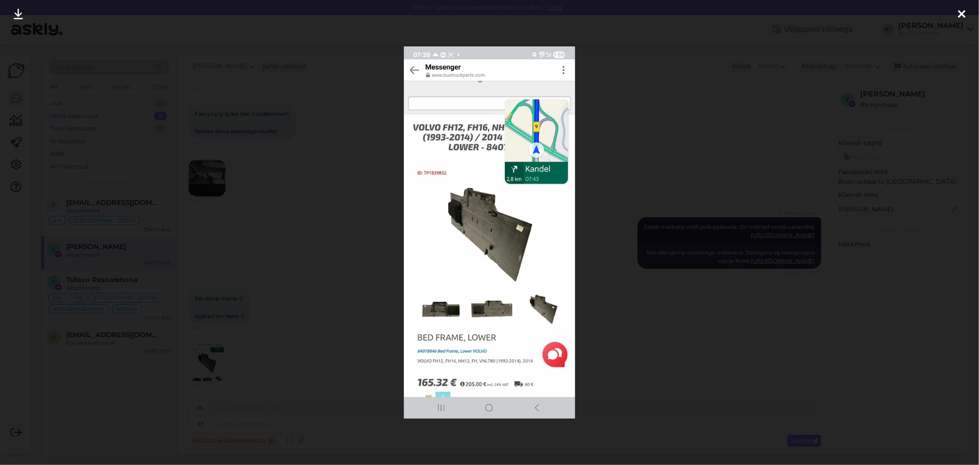
click at [288, 350] on div at bounding box center [489, 232] width 979 height 465
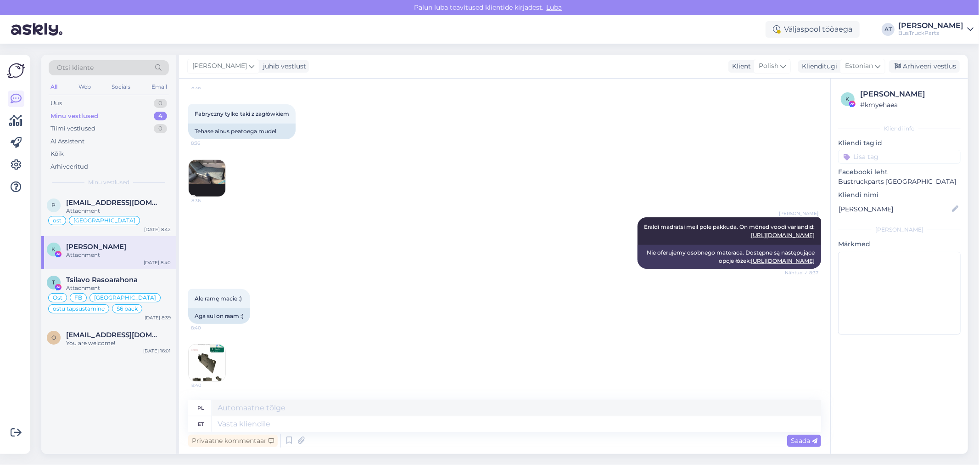
click at [201, 366] on img at bounding box center [207, 362] width 37 height 37
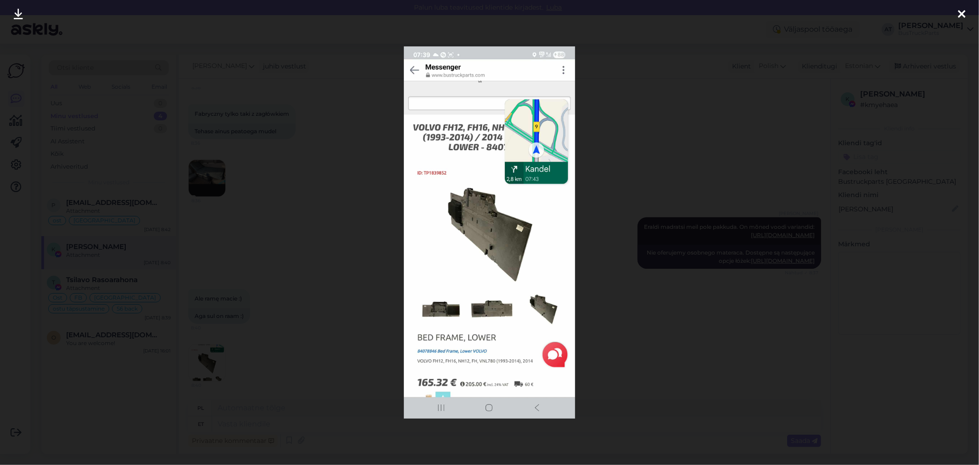
click at [449, 304] on img at bounding box center [490, 232] width 172 height 372
click at [377, 315] on div at bounding box center [489, 232] width 979 height 465
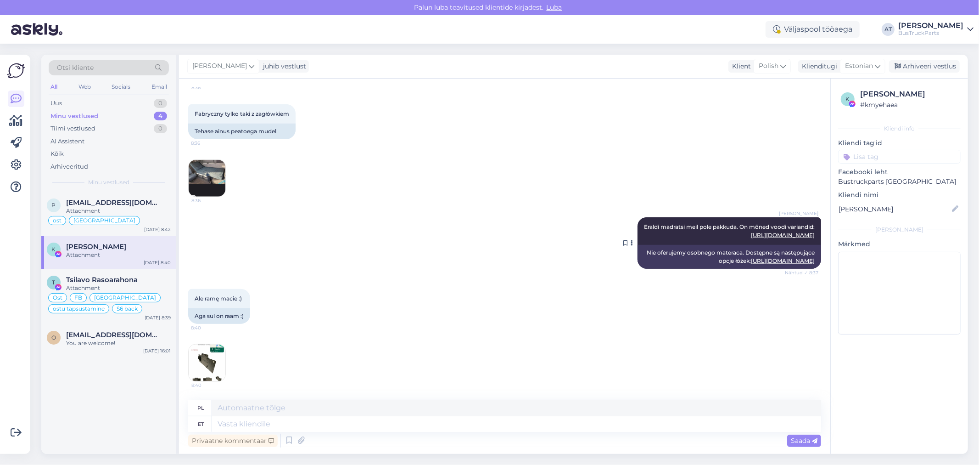
click at [751, 231] on link "[URL][DOMAIN_NAME]" at bounding box center [783, 234] width 64 height 7
click at [679, 245] on div "Nie oferujemy osobnego materaca. Dostępne są następujące opcje łóżek: [URL][DOM…" at bounding box center [730, 257] width 184 height 24
click at [678, 248] on div "Nie oferujemy osobnego materaca. Dostępne są następujące opcje łóżek: [URL][DOM…" at bounding box center [730, 257] width 184 height 24
click at [761, 257] on link "[URL][DOMAIN_NAME]" at bounding box center [783, 260] width 64 height 7
click at [443, 424] on textarea at bounding box center [516, 424] width 609 height 16
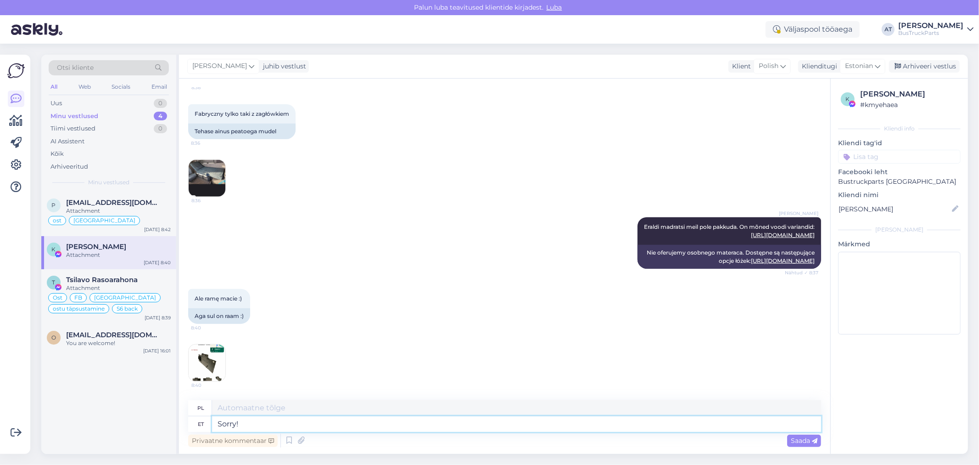
type textarea "Sorry!"
type textarea "Przepraszam!"
type textarea "Sorry! Do no"
type textarea "Przepraszam! Zrób"
type textarea "Sorry! Do not ui"
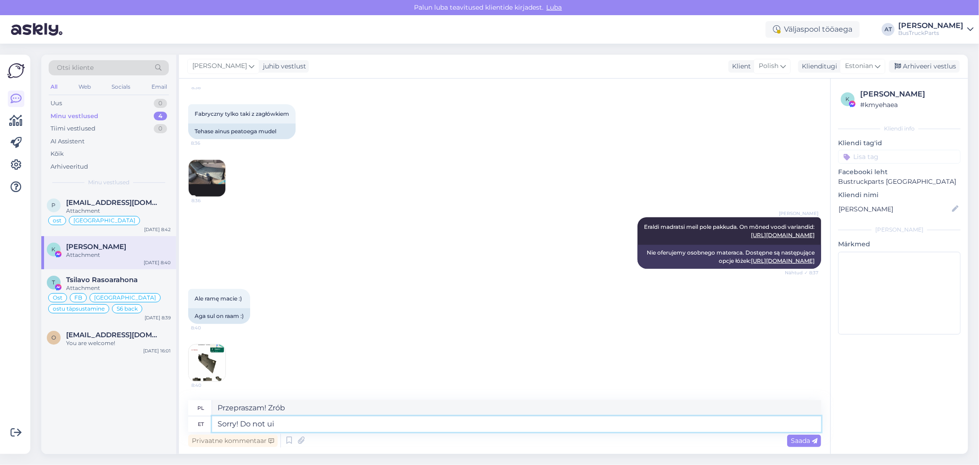
type textarea "Przepraszam! Nie"
type textarea "Sorry! Do not und"
type textarea "Przepraszam! Nie wiesz?"
type textarea "Sorry! Do not understand!"
type textarea "Przepraszam! Nie rozumiem!"
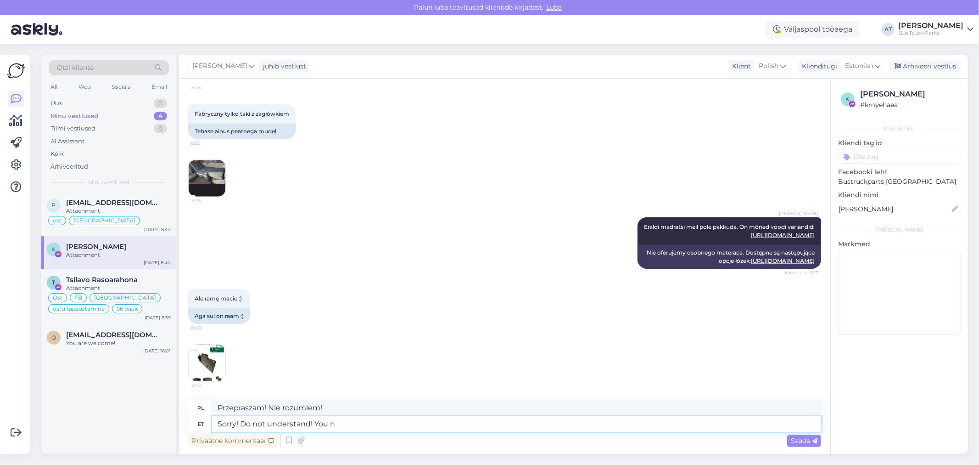
type textarea "Sorry! Do not understand! You ne"
type textarea "Przepraszam! Nie rozumiem! Ty"
type textarea "Sorry! Do not understand! You need o"
type textarea "Przepraszam! Nie rozumiem! Ty ich"
type textarea "Sorry! Do not understand! You need only"
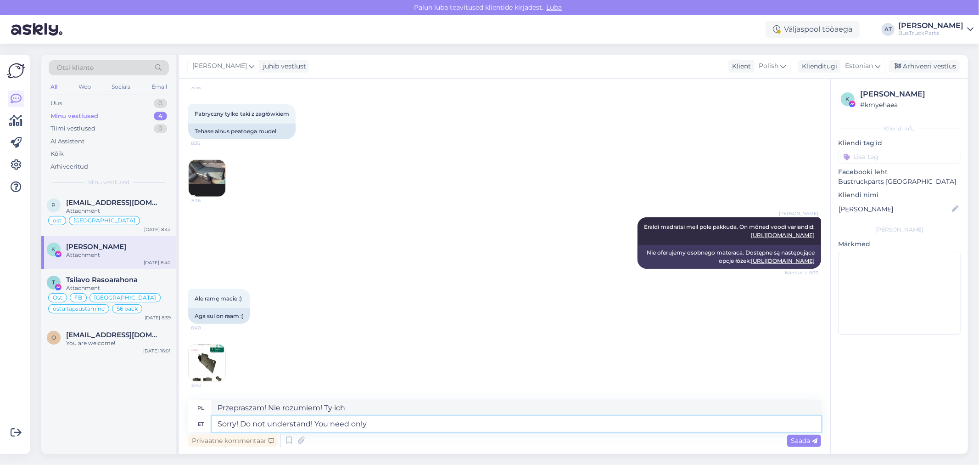
type textarea "Przepraszam! Nie rozumiem! Potrzebujesz tylko"
type textarea "Sorry! Do not understand! You need only frame then"
type textarea "Przepraszam! Nie rozumiem! Potrzebna jest tylko ramka."
type textarea "Sorry! Do not understand! You need only frame then?"
type textarea "Przepraszam! Nie rozumiem! Potrzebujesz tylko ramki?"
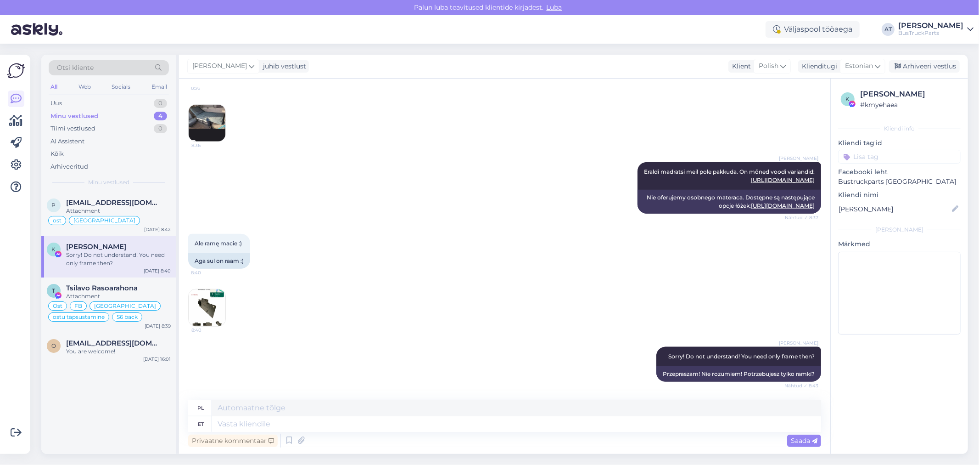
scroll to position [1041, 0]
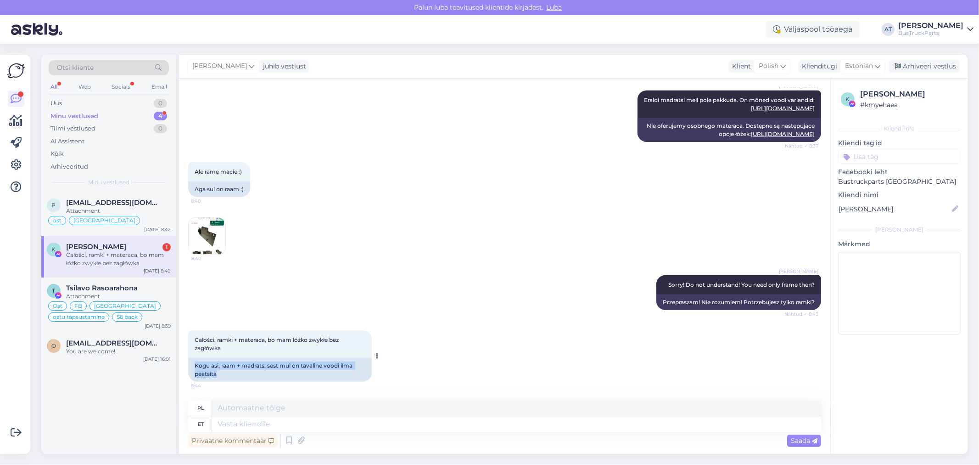
drag, startPoint x: 221, startPoint y: 374, endPoint x: 193, endPoint y: 363, distance: 30.1
click at [193, 363] on div "Kogu asi, raam + madrats, sest mul on tavaline voodi ilma peatsita" at bounding box center [280, 370] width 184 height 24
copy div "Kogu asi, raam + madrats, sest mul on tavaline voodi ilma peatsita"
click at [476, 418] on textarea at bounding box center [516, 424] width 609 height 16
type textarea "I s"
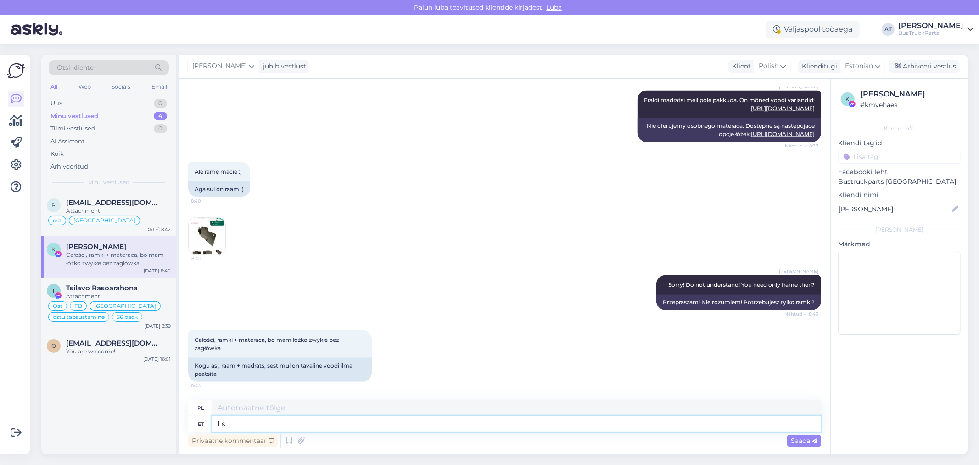
type textarea "I"
type textarea "I sent"
type textarea "1 cent"
type textarea "I sent You l"
type textarea "Wysłałem cię"
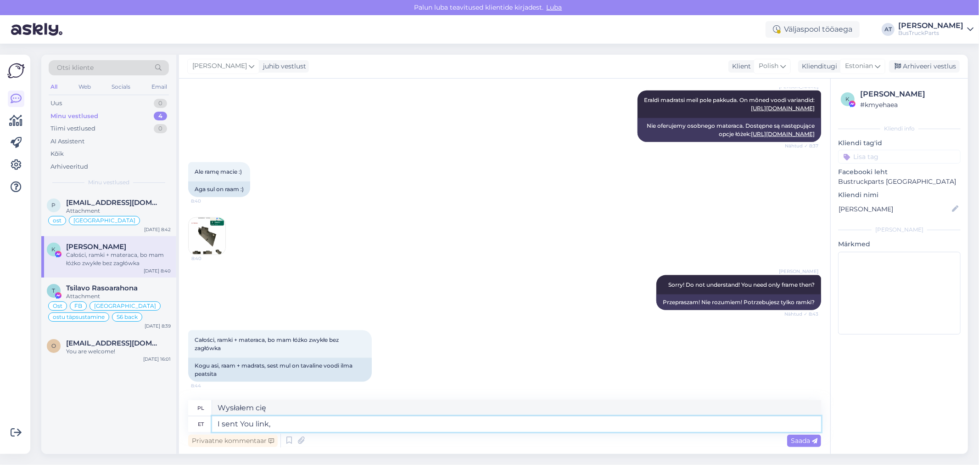
type textarea "I sent You link,"
type textarea "Wysłałem ci link,"
type textarea "I sent You link, where i"
type textarea "Wysłałem ci link, gdzie"
type textarea "I sent You link, where are"
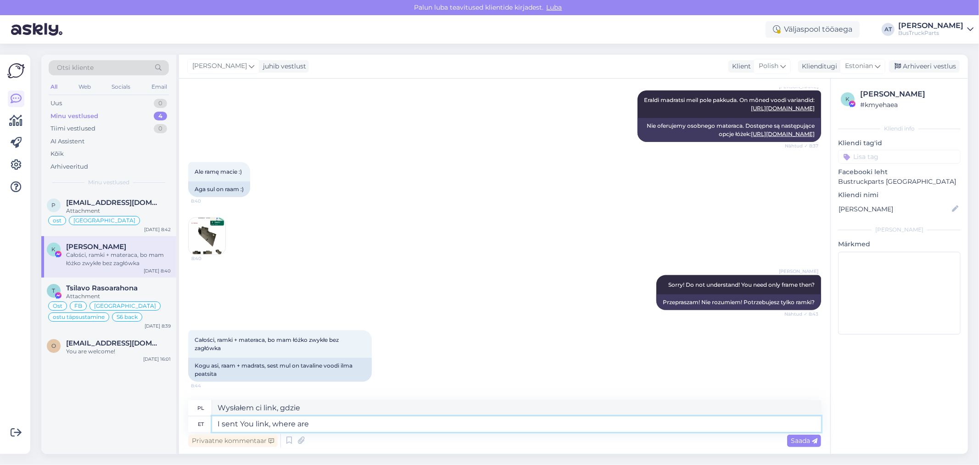
type textarea "Wysłałem ci link, gdzie jesteś?"
type textarea "I sent You link, where are 3"
type textarea "Wysłałem ci link, gdzie są 3"
type textarea "I sent You link, where are 3 beds"
type textarea "Wysłałem Ci link, gdzie są 3 łóżka"
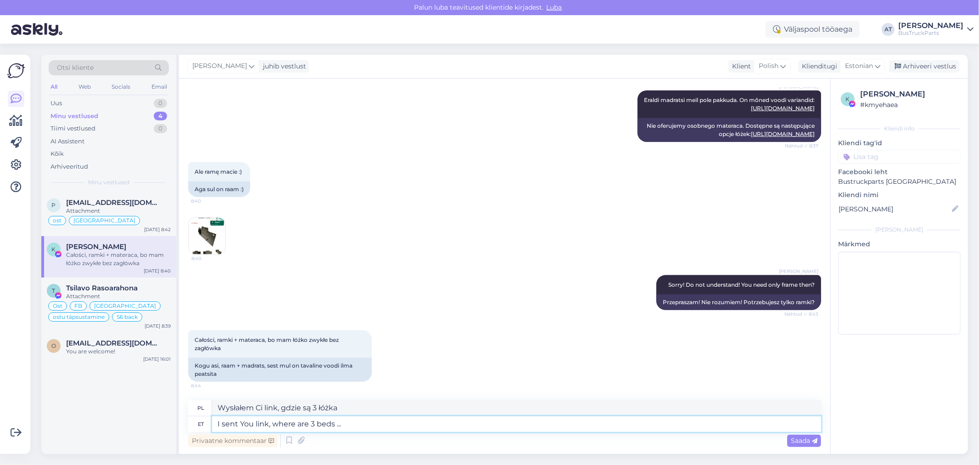
type textarea "I sent You link, where are 3 beds ..."
type textarea "Wysłałem Ci link, gdzie są 3 łóżka ..."
type textarea "I sent You link, where are 3 beds ... choos"
type textarea "Wysłałem Ci link, gdzie są 3 łóżka ... cho"
type textarea "I sent You link, where are 3 beds ... choose"
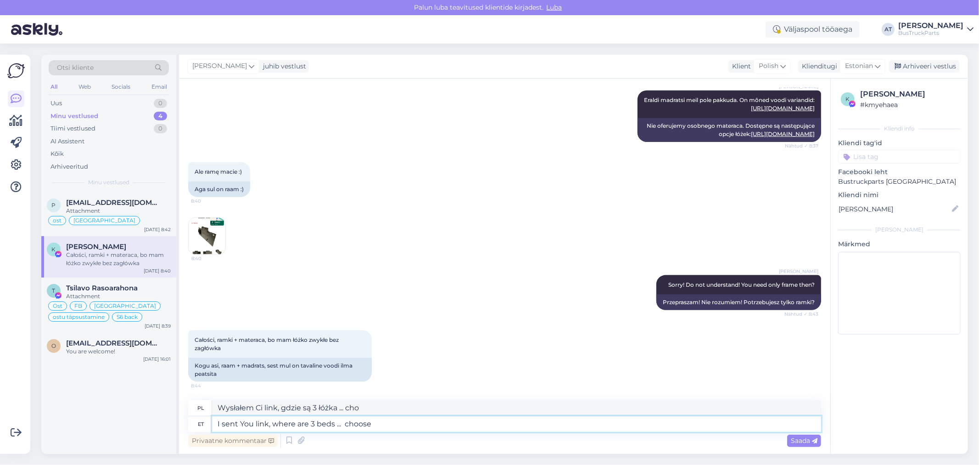
type textarea "Wysłałem Ci link, gdzie są 3 łóżka ... wybierz"
type textarea "I sent You link, where are 3 beds ... choose one"
type textarea "Wysłałem Ci link, gdzie są 3 łóżka ... wybierz jedno"
type textarea "I sent You link, where are 3 beds ... choose one You like"
type textarea "Wysłałem Ci link, gdzie są 3 łóżka ... wybierz to, które Ci się podoba"
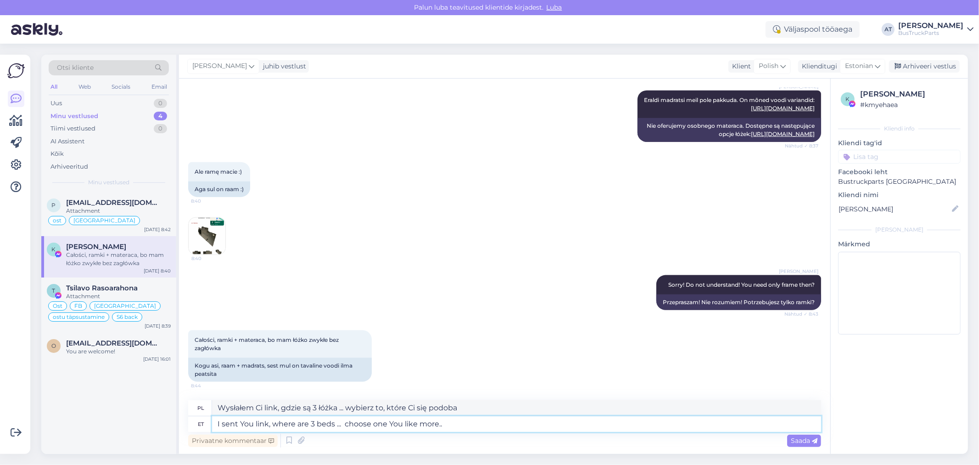
type textarea "I sent You link, where are 3 beds ... choose one You like more..."
type textarea "Wysłałem Ci link, gdzie są 3 łóżka ... wybierz to, które Ci się more..."
type textarea "I sent You link, where are 3 beds ... choose one You like more..."
click at [805, 439] on span "Saada" at bounding box center [804, 440] width 27 height 8
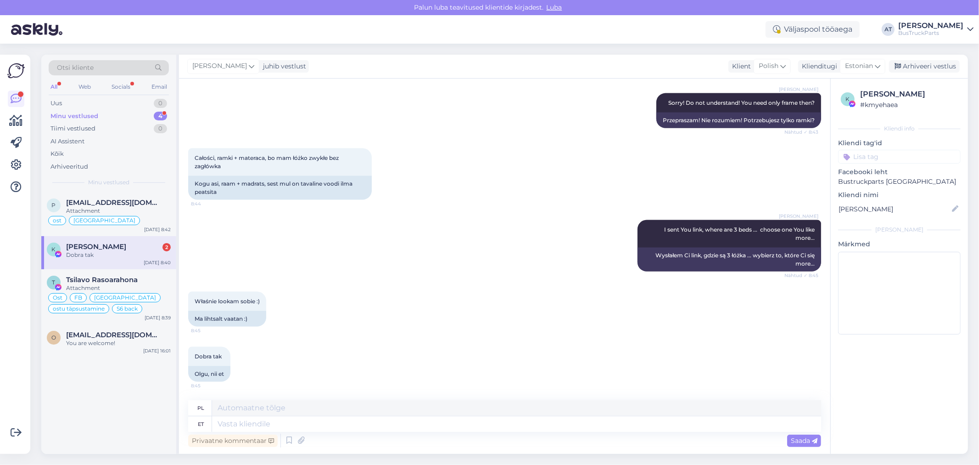
scroll to position [1223, 0]
click at [312, 424] on textarea at bounding box center [516, 424] width 609 height 16
click at [313, 419] on textarea at bounding box center [516, 424] width 609 height 16
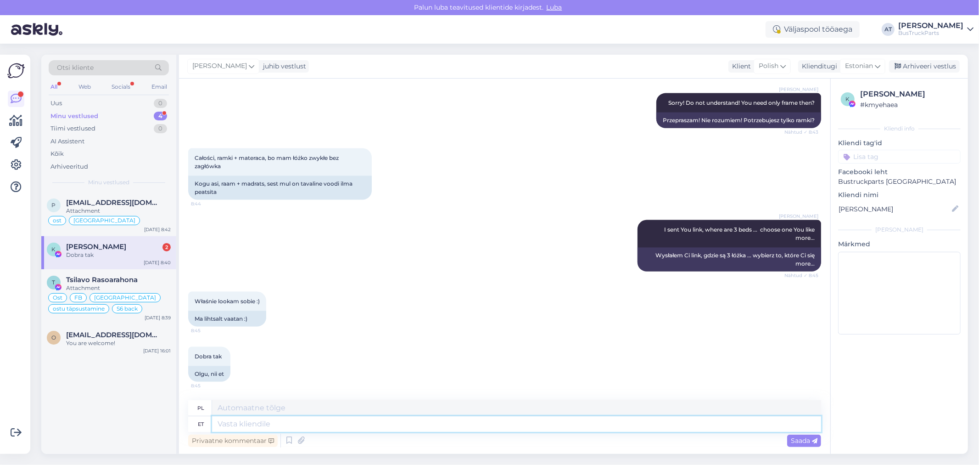
click at [313, 419] on textarea at bounding box center [516, 424] width 609 height 16
click at [403, 428] on textarea at bounding box center [516, 424] width 609 height 16
type textarea "Teie"
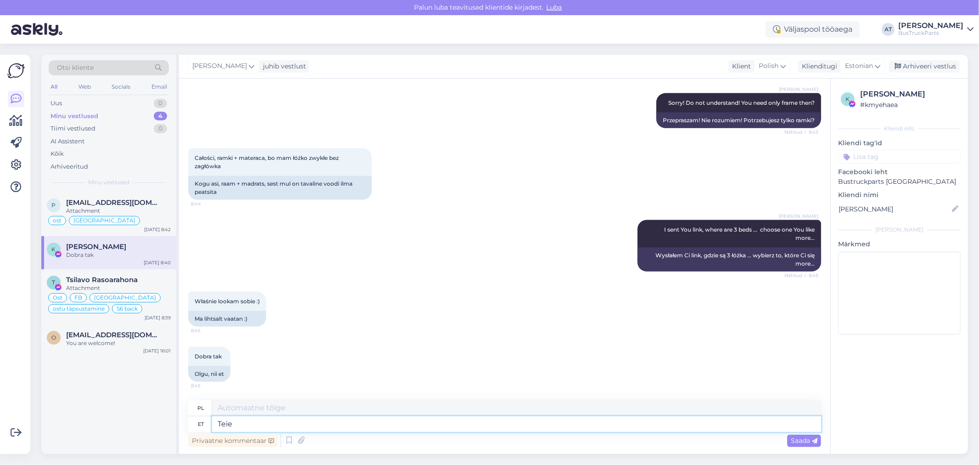
type textarea "Twój"
type textarea "Teie lihtsalt"
type textarea "Ty po prostu"
type textarea "Teie lihtsalt vaadate"
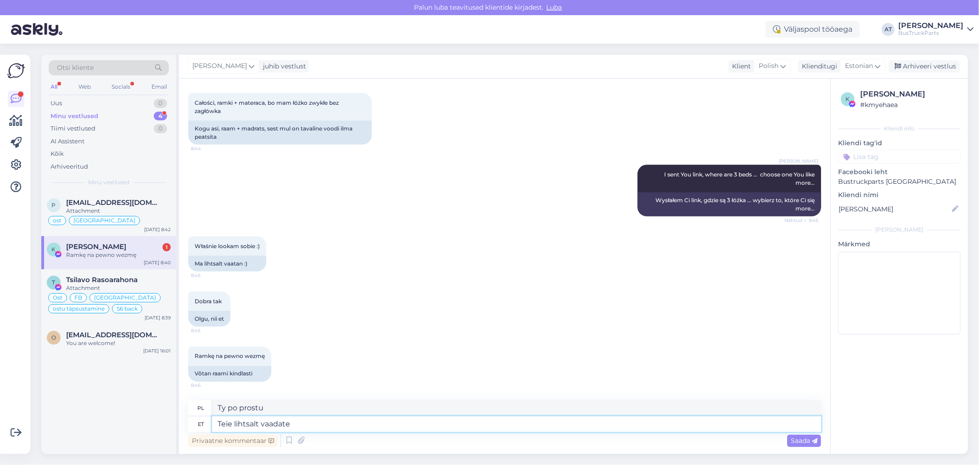
scroll to position [1278, 0]
type textarea "Ty tylko patrzysz."
type textarea "Jah,"
type textarea "Tak,"
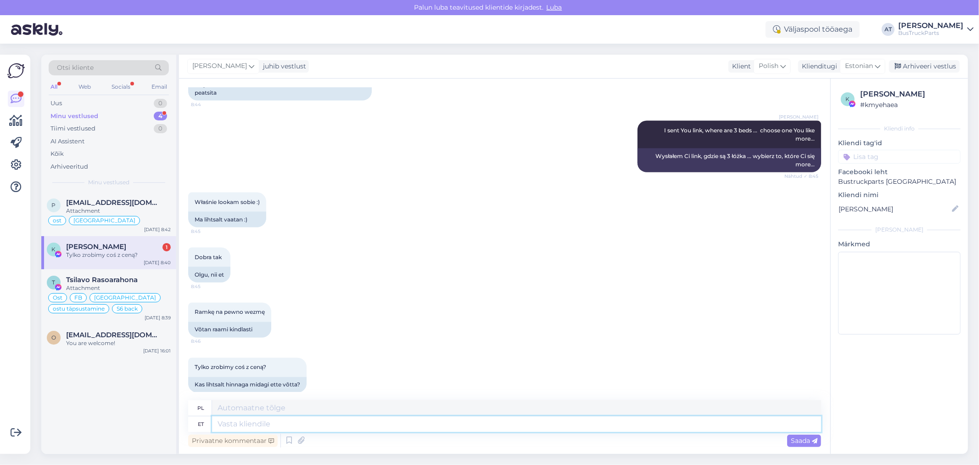
scroll to position [1078, 0]
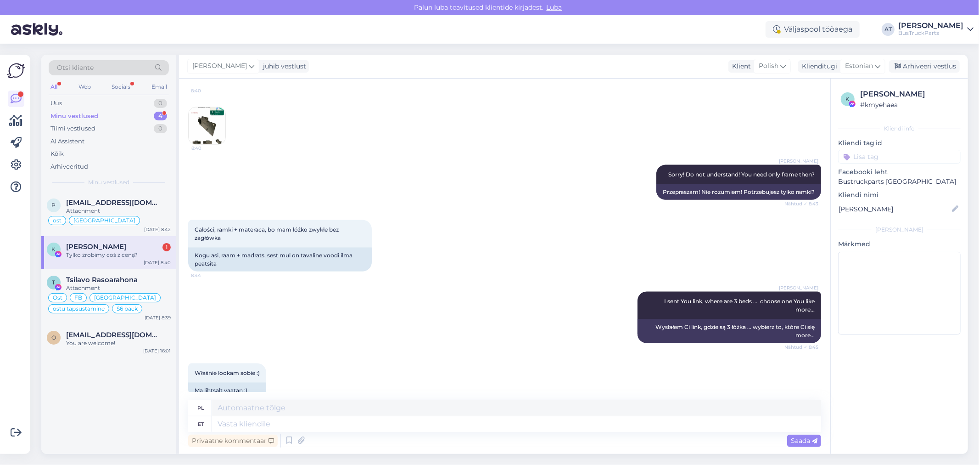
click at [204, 144] on img at bounding box center [207, 125] width 37 height 37
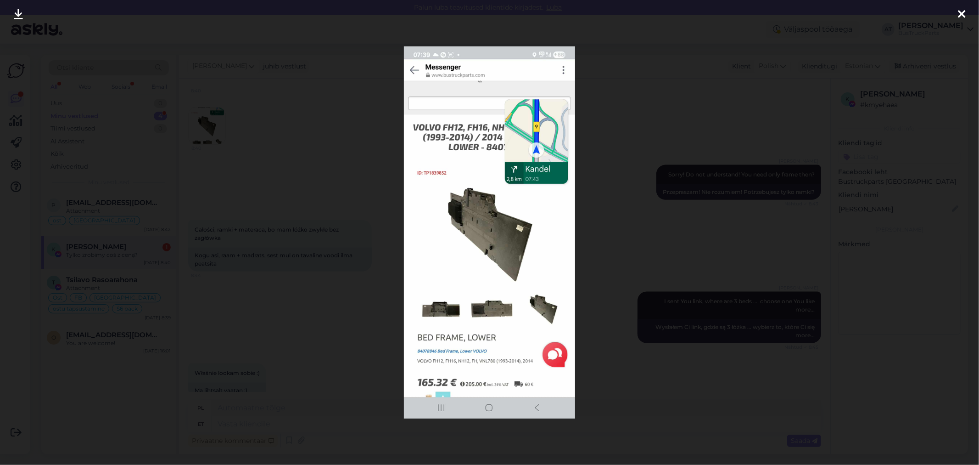
click at [604, 276] on div at bounding box center [489, 232] width 979 height 465
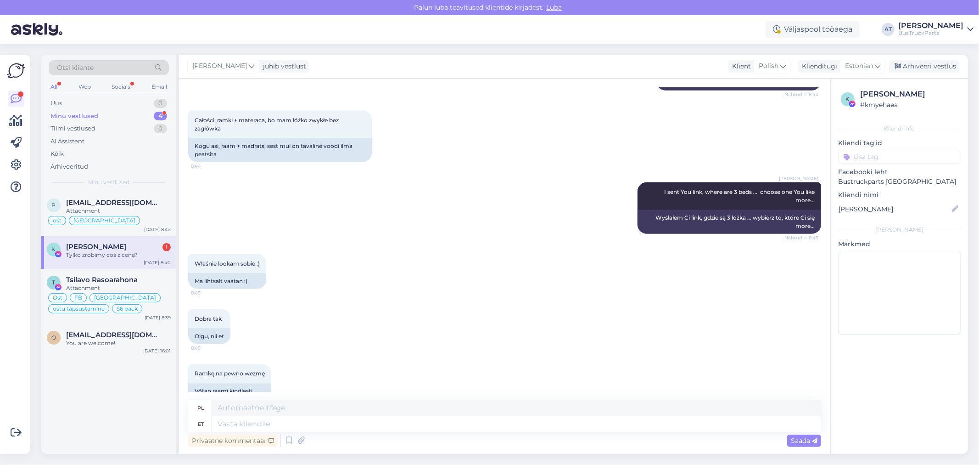
scroll to position [1333, 0]
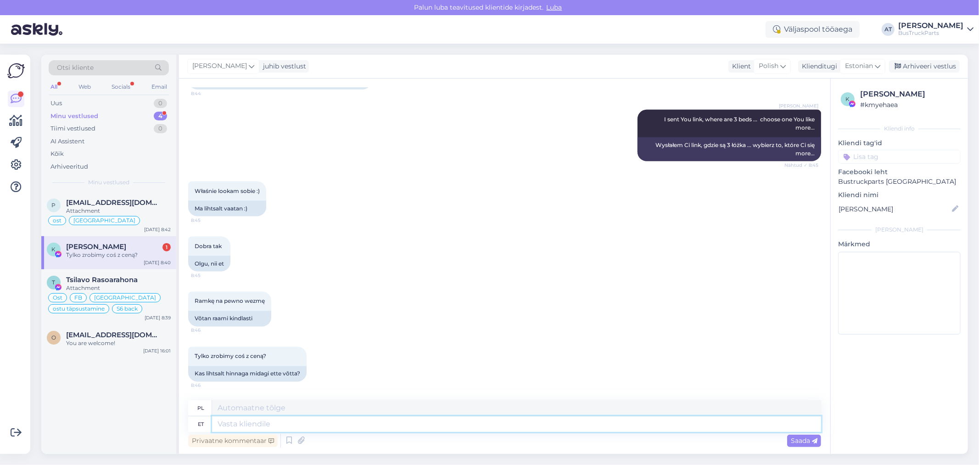
click at [370, 419] on textarea at bounding box center [516, 424] width 609 height 16
type textarea "Sõltub"
type textarea "Zależy"
type textarea "S"
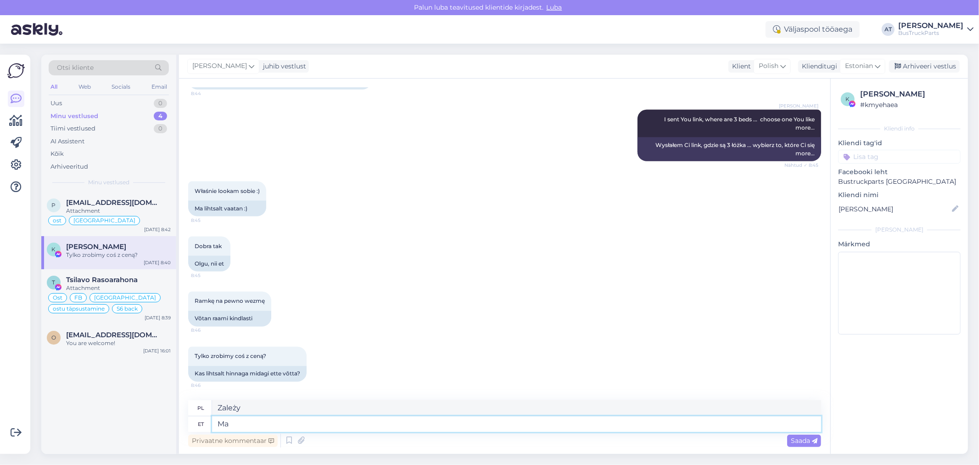
type textarea "Ma"
type textarea "I"
type textarea "Ma võin 5"
type textarea "Mogę"
type textarea "Ma võin 5%"
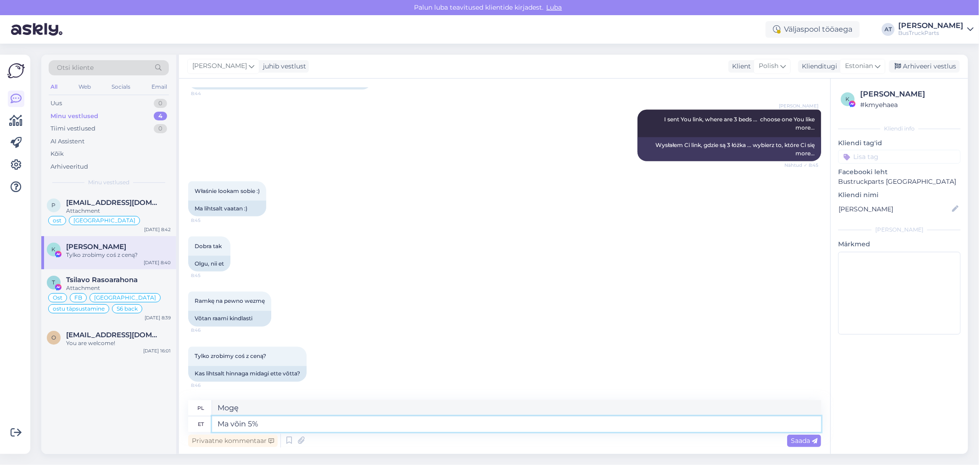
type textarea "Mogę 5%"
type textarea "Ma võin 5% alla t"
type textarea "Mogę dostać 5% zniżki."
type textarea "Ma võin 5% alla teha. S"
type textarea "Mogę dać 5% zaliczki."
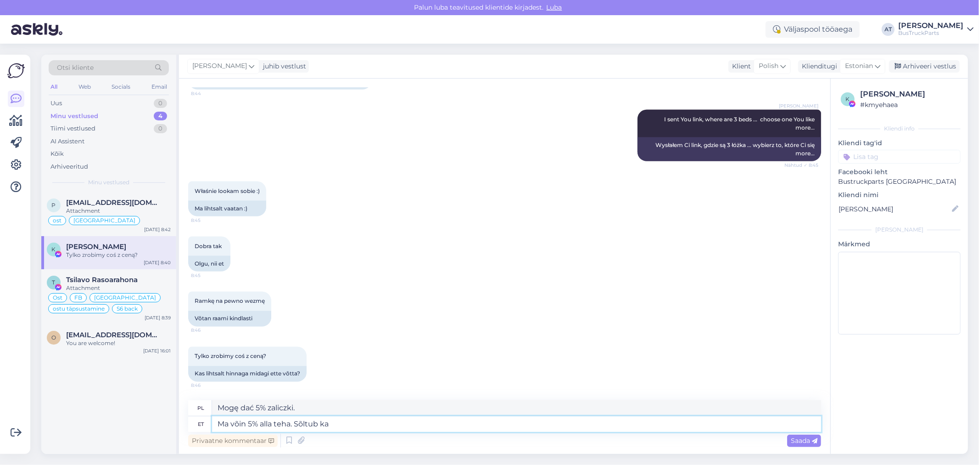
type textarea "Ma võin 5% alla teha. Sõltub ka"
type textarea "Mogę wziąć 5% zniżki. To zależy."
type textarea "Ma võin 5% alla teha. Sõltub ka se"
type textarea "Mogę dać 5% zniżki. To też zależy."
type textarea "Ma võin 5% alla teha. Sõltub ka sellest, ka"
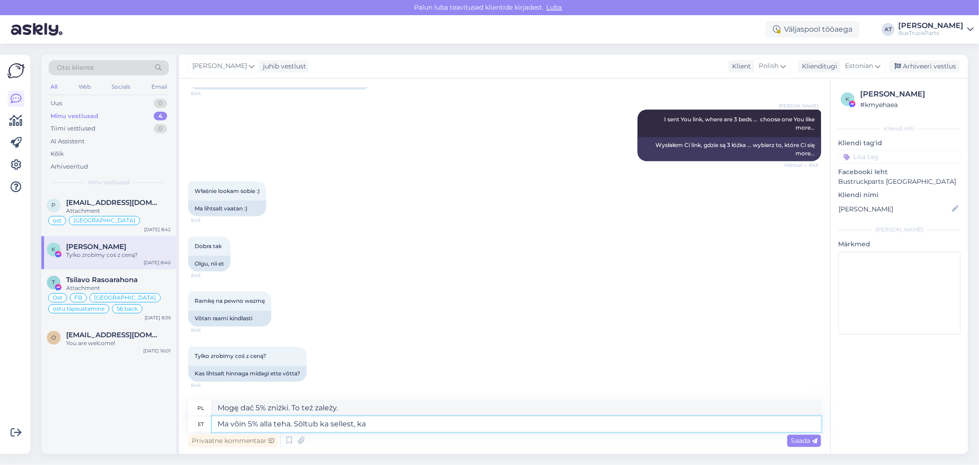
type textarea "Mogę dać 5% zniżki. To też zależy od…"
type textarea "Ma võin 5% alla teha. Sõltub ka sellest, kas o"
type textarea "Mogę zrobić o 5% mniej. To zależy też od tego, czy"
type textarea "Ma võin 5% alla teha. Sõltub ka sellest, kas ostate na"
type textarea "Mogę dać 5% zniżki. Zależy to również od tego, czy kupisz"
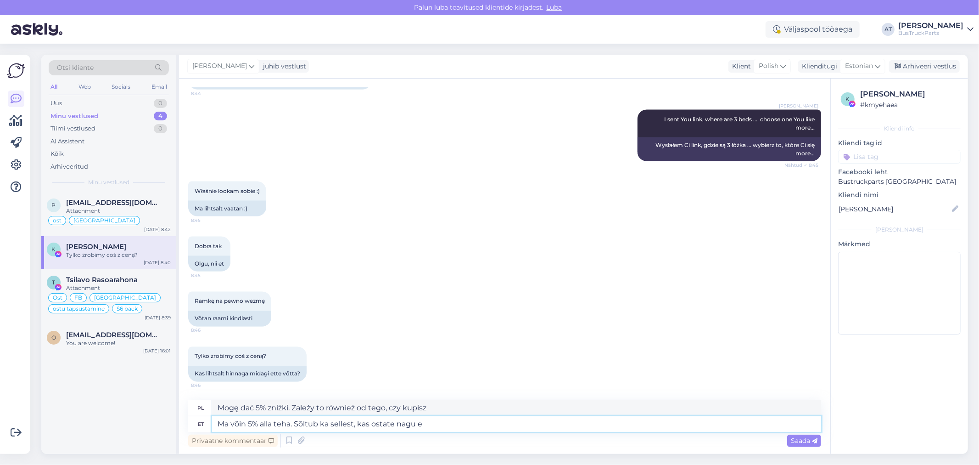
type textarea "Ma võin 5% alla teha. Sõltub ka sellest, kas ostate nagu er"
type textarea "Mogę dać 5% zniżki. Zależy to też od tego, czy kupisz coś podobnego."
type textarea "Ma võin 5% alla teha. Sõltub ka sellest, kas ostate nagu eraisik v"
type textarea "Mogę dać 5% zniżki. Zależy to również od tego, czy kupujesz jako osoba prywatna."
type textarea "Ma võin 5% alla teha. Sõltub ka sellest, kas ostate nagu eraisik või"
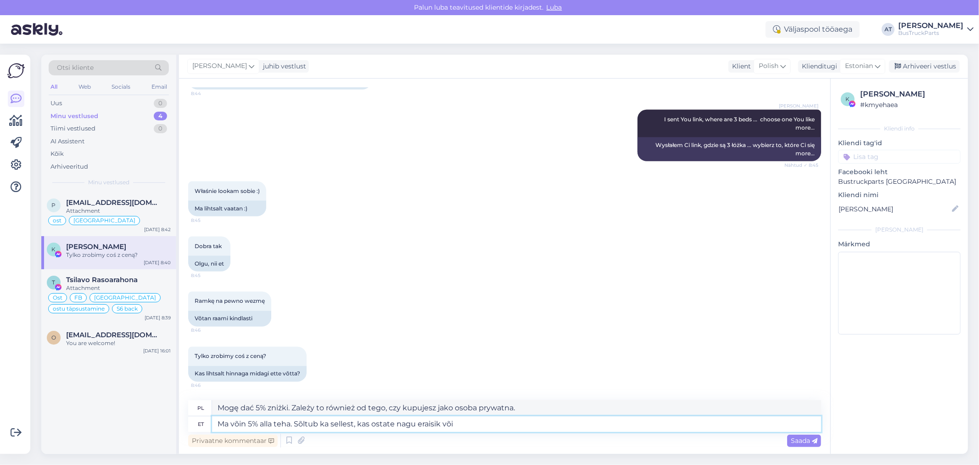
type textarea "Mogę dać Ci 5% zniżki. Zależy to również od tego, czy kupujesz jako osoba prywa…"
type textarea "Ma võin 5% alla teha. Sõltub ka sellest, kas ostate nagu eraisik või ettevõtte."
type textarea "Mogę dać 5% zaliczki. Zależy to również od tego, czy kupujesz jako osoba prywat…"
type textarea "Ma võin 5% alla teha. Sõltub ka sellest, kas ostate nagu eraisik või ettevõtte.…"
type textarea "Mogę dać 5% zniżki. Zależy to również od tego, czy kupujesz jako osoba prywatna…"
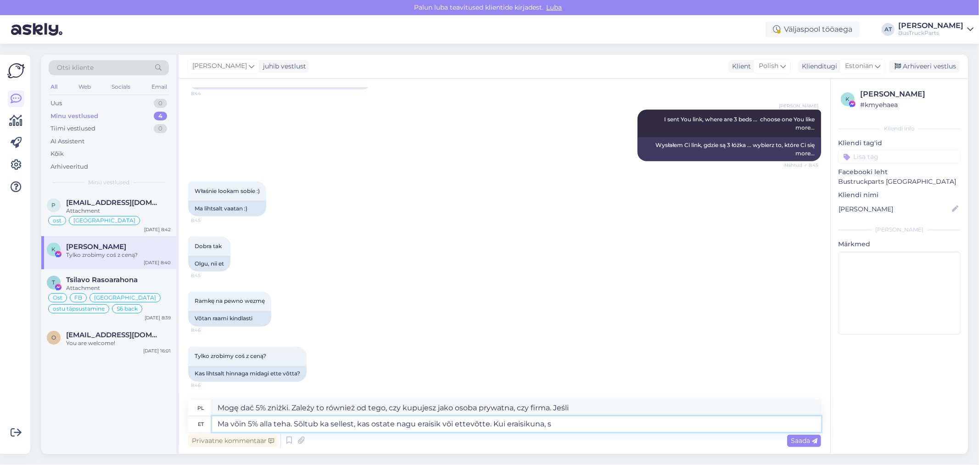
type textarea "Ma võin 5% alla teha. Sõltub ka sellest, kas ostate nagu eraisik või ettevõtte.…"
type textarea "Mogę dać 5% zniżki. Zależy to również od tego, czy kupujesz jako osoba fizyczna…"
type textarea "Ma võin 5% alla teha. Sõltub ka sellest, kas ostate nagu eraisik või ettevõtte.…"
type textarea "Mogę dać 5% zniżki. Zależy to również od tego, czy kupujesz jako osoba fizyczna…"
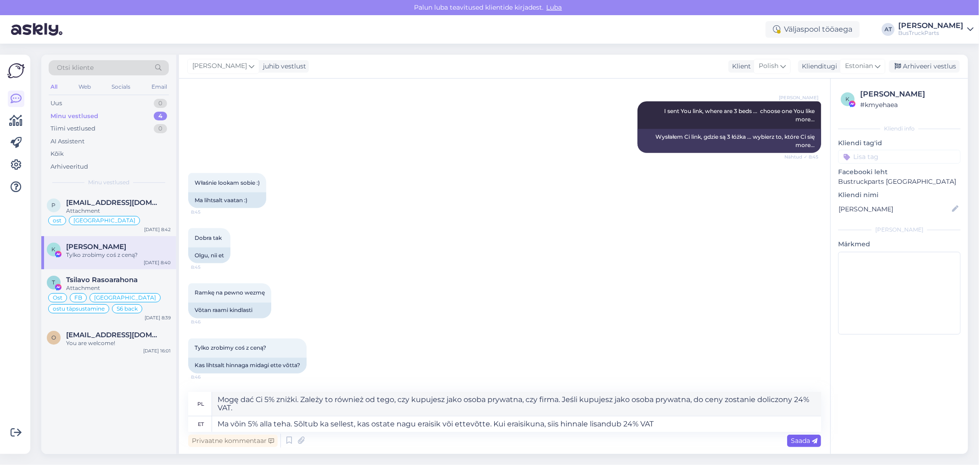
click at [799, 437] on span "Saada" at bounding box center [804, 440] width 27 height 8
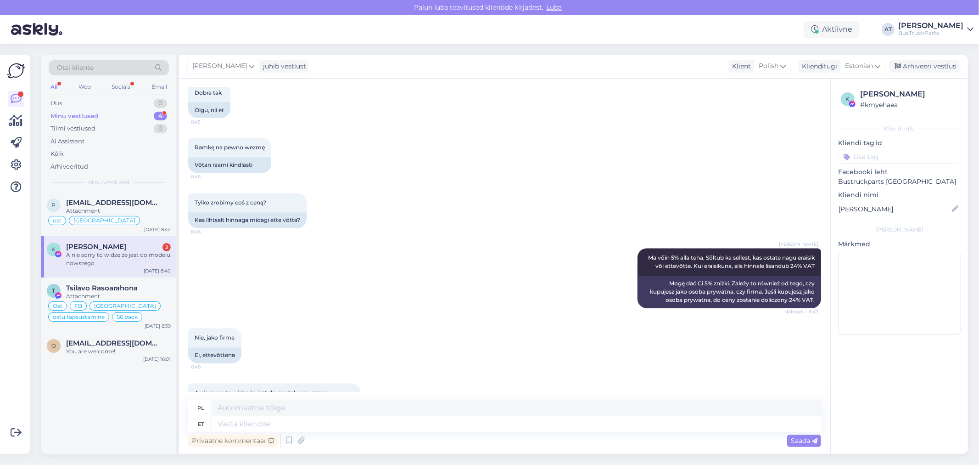
scroll to position [1523, 0]
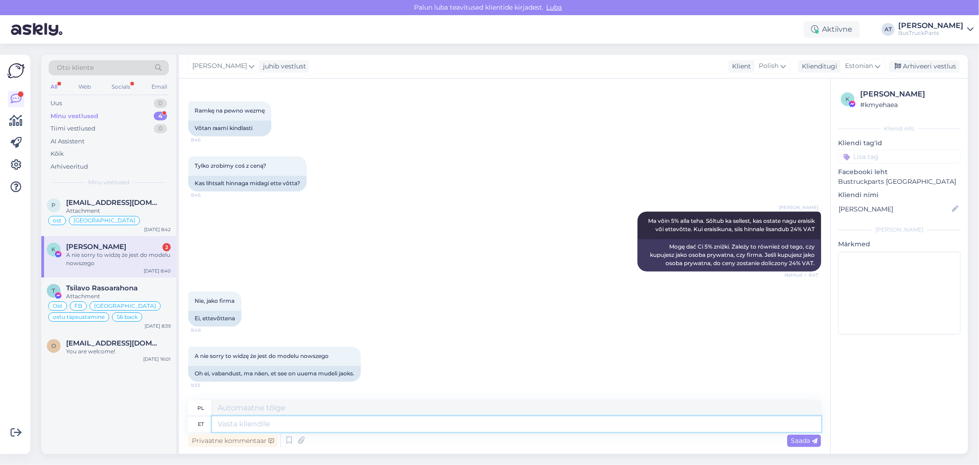
click at [335, 424] on textarea at bounding box center [516, 424] width 609 height 16
click at [801, 446] on div "Saada" at bounding box center [804, 440] width 34 height 12
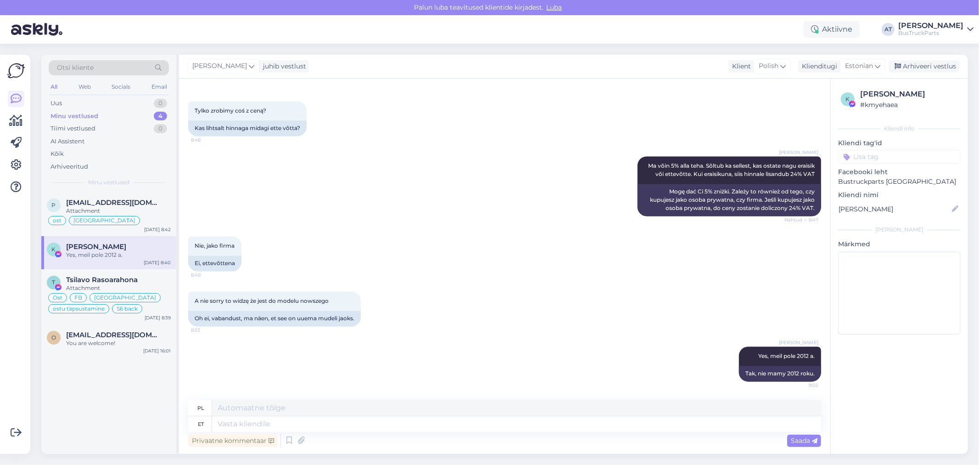
scroll to position [1579, 0]
